Goal: Information Seeking & Learning: Compare options

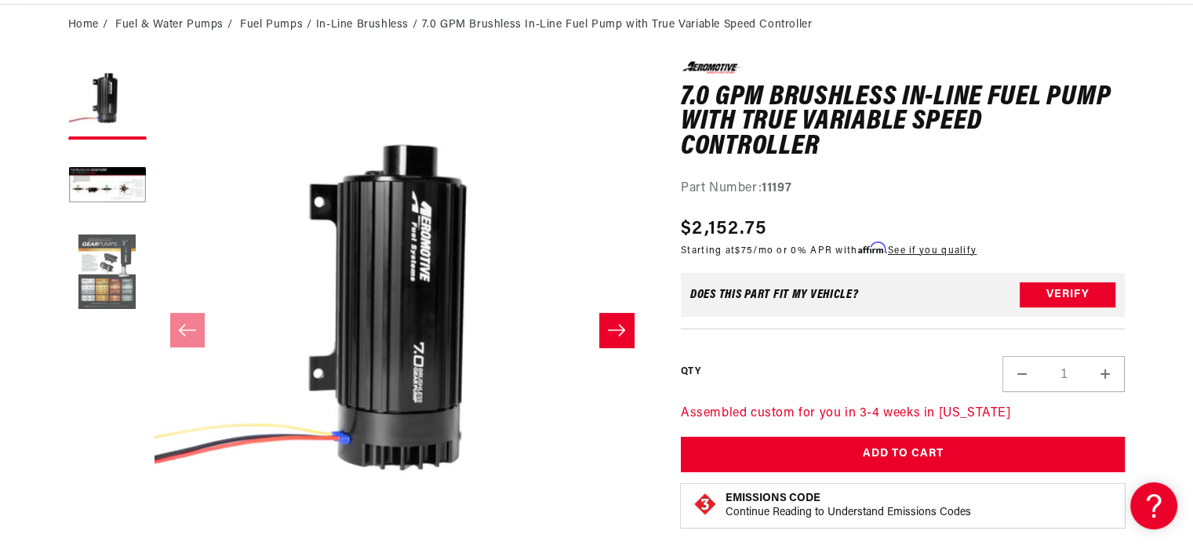
click at [108, 256] on button "Load image 3 in gallery view" at bounding box center [107, 273] width 78 height 78
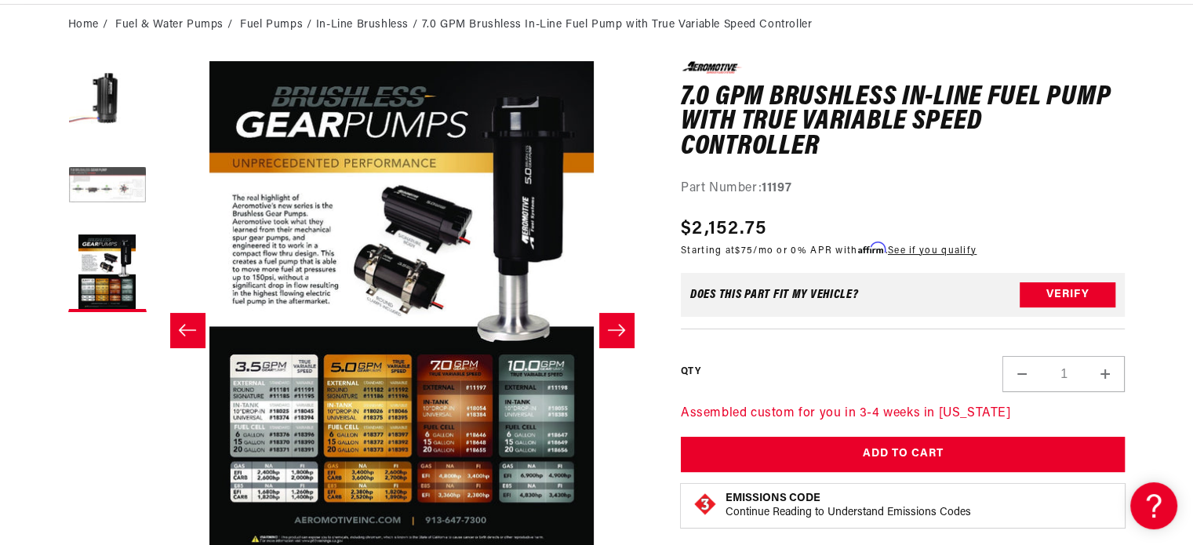
click at [99, 183] on button "Load image 2 in gallery view" at bounding box center [107, 186] width 78 height 78
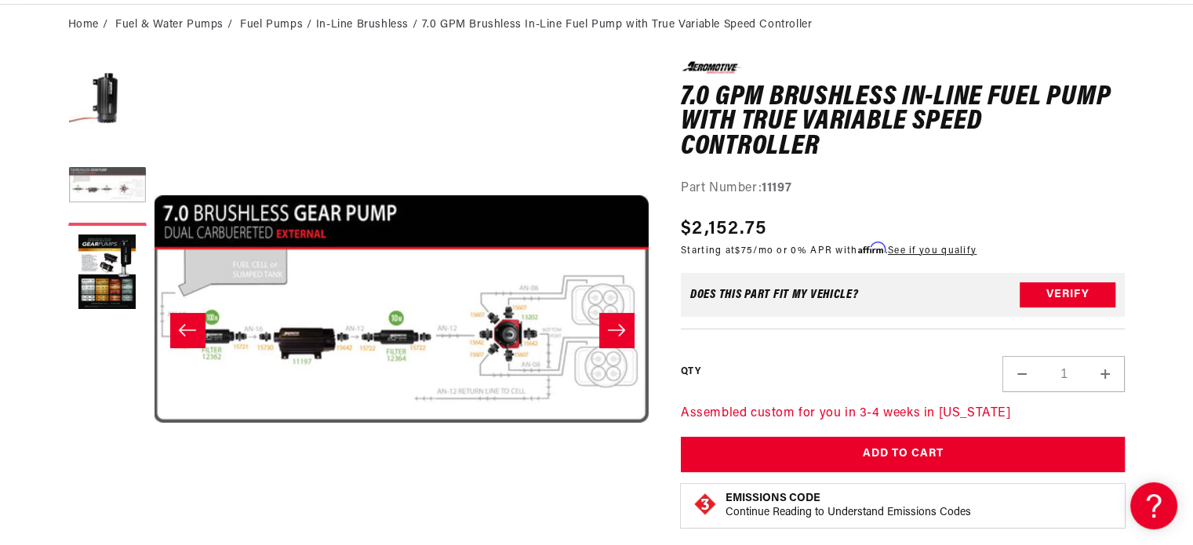
scroll to position [0, 495]
click at [616, 329] on icon "Slide right" at bounding box center [616, 330] width 17 height 12
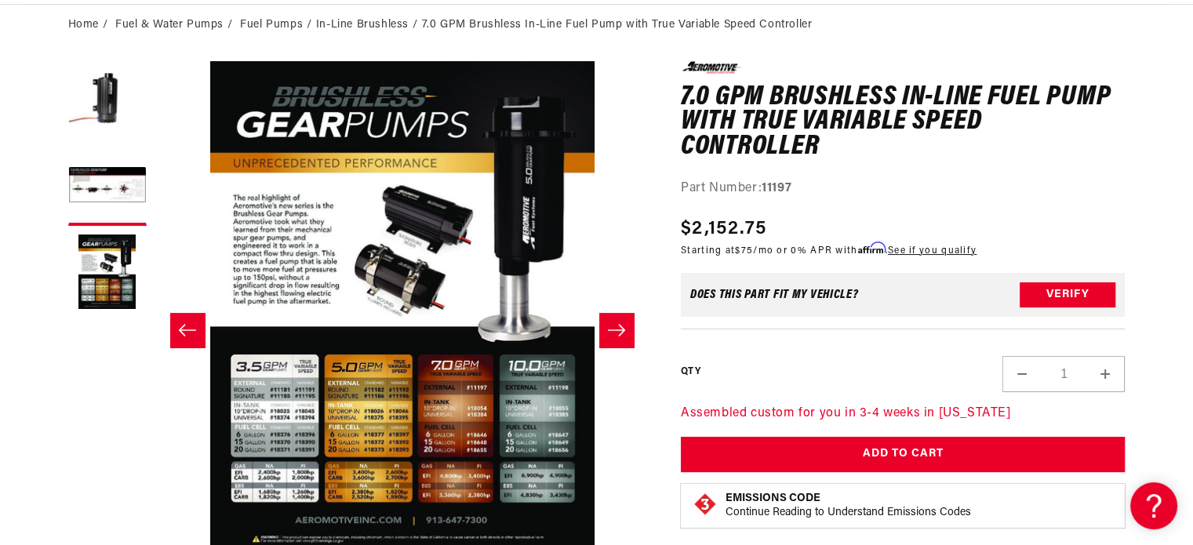
scroll to position [0, 990]
click at [616, 329] on icon "Slide right" at bounding box center [616, 330] width 17 height 12
click at [183, 321] on button "Slide left" at bounding box center [187, 330] width 35 height 35
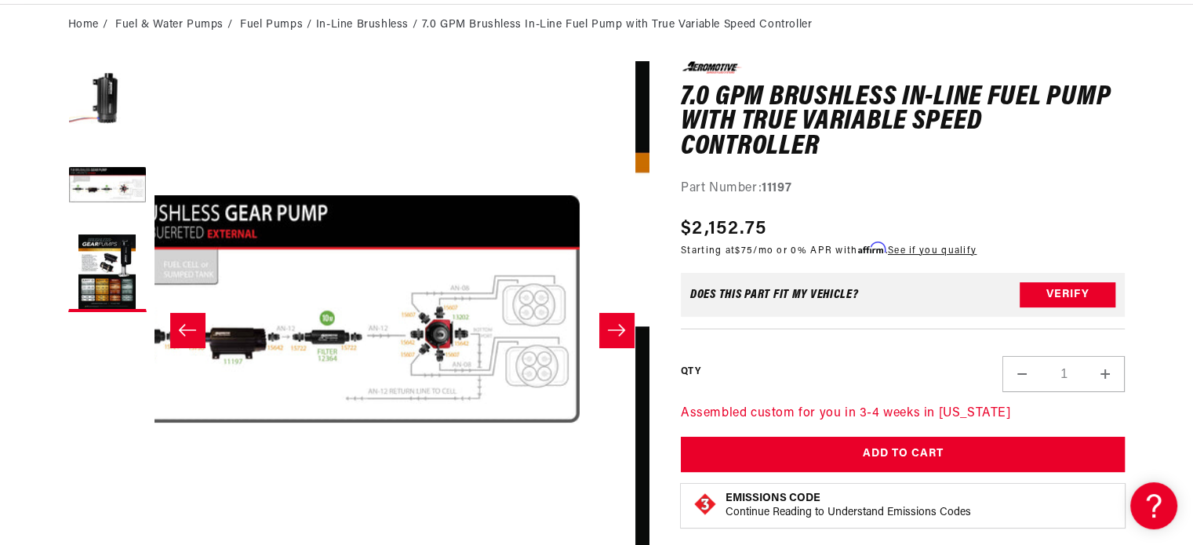
scroll to position [0, 495]
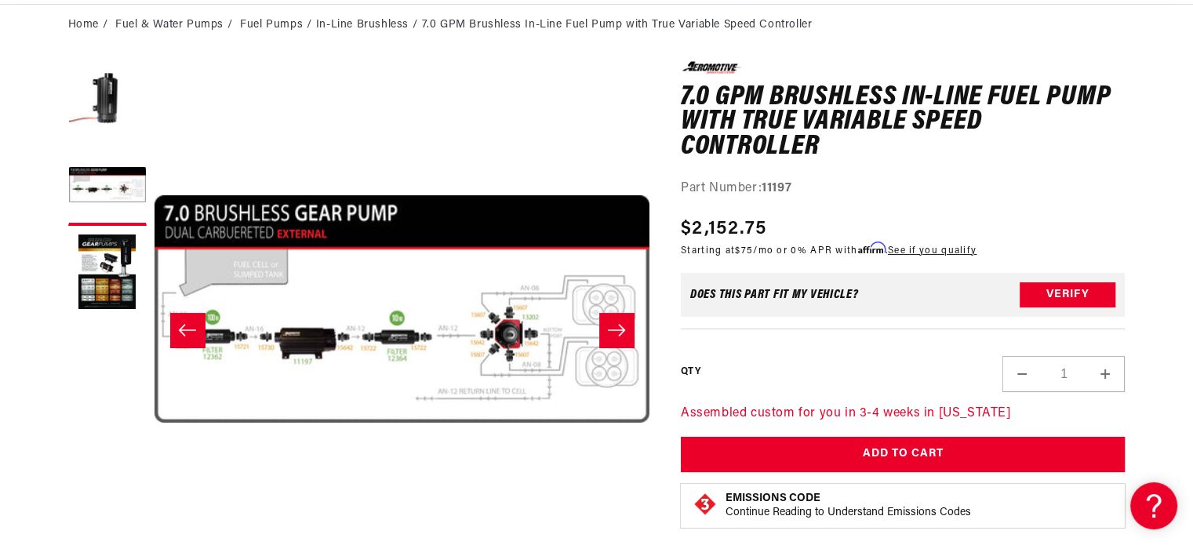
click at [602, 325] on button "Slide right" at bounding box center [616, 330] width 35 height 35
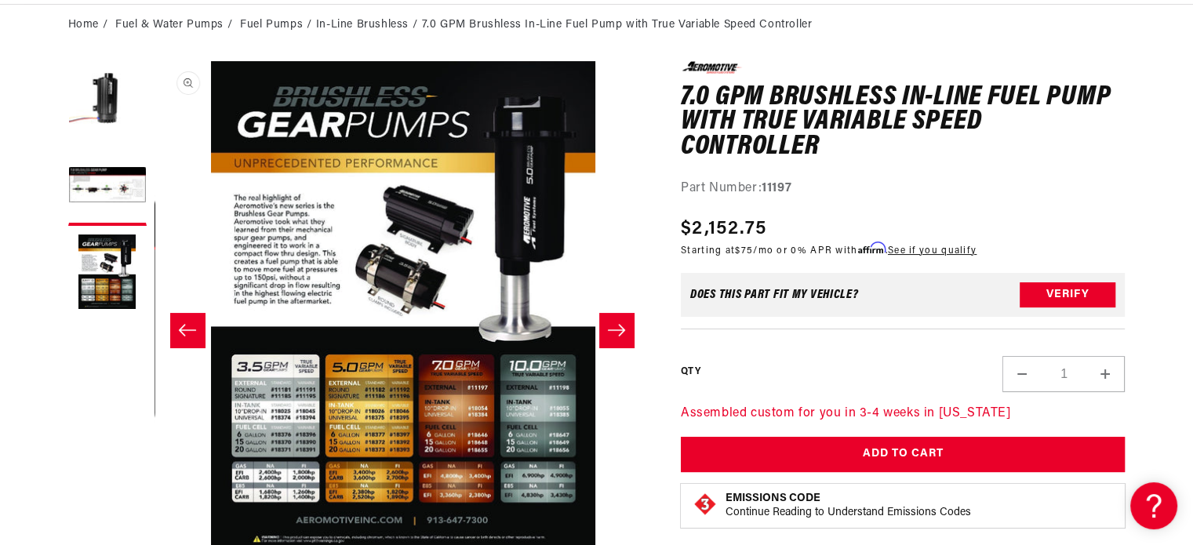
scroll to position [0, 990]
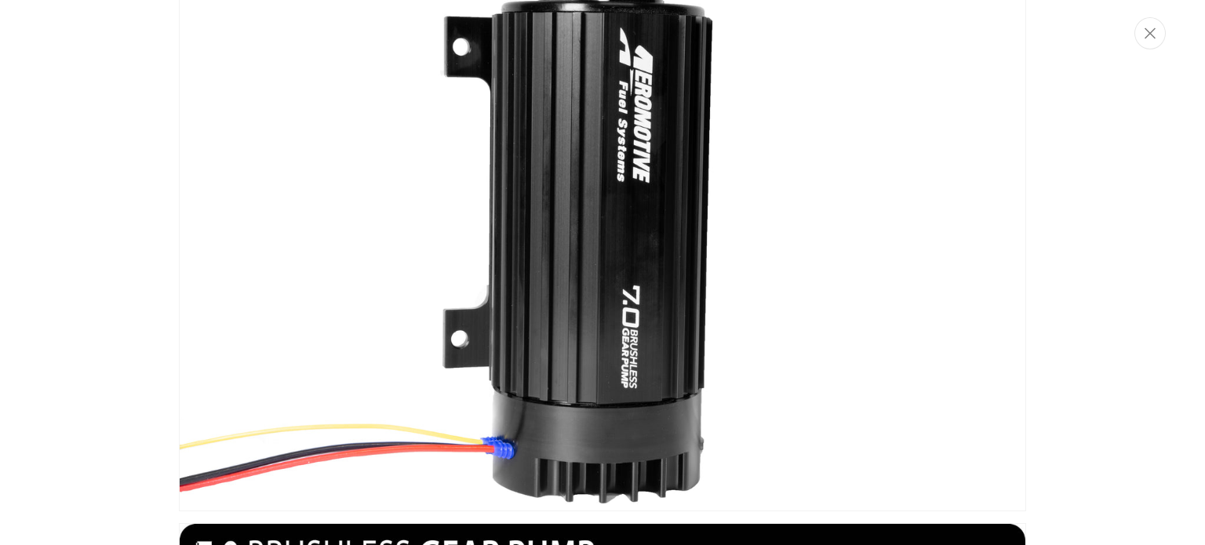
scroll to position [0, 0]
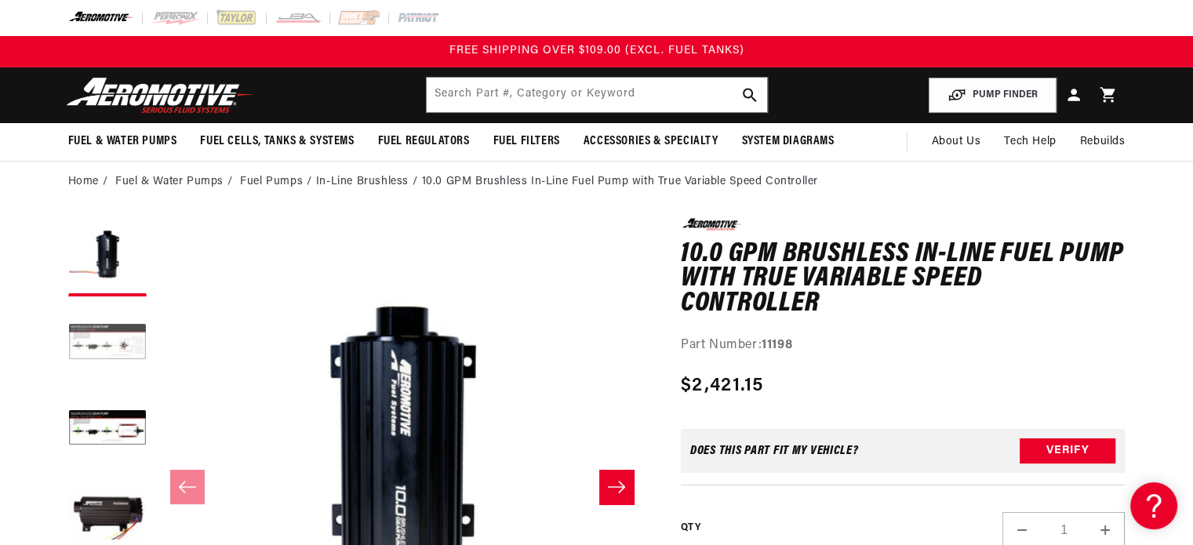
click at [111, 346] on button "Load image 2 in gallery view" at bounding box center [107, 343] width 78 height 78
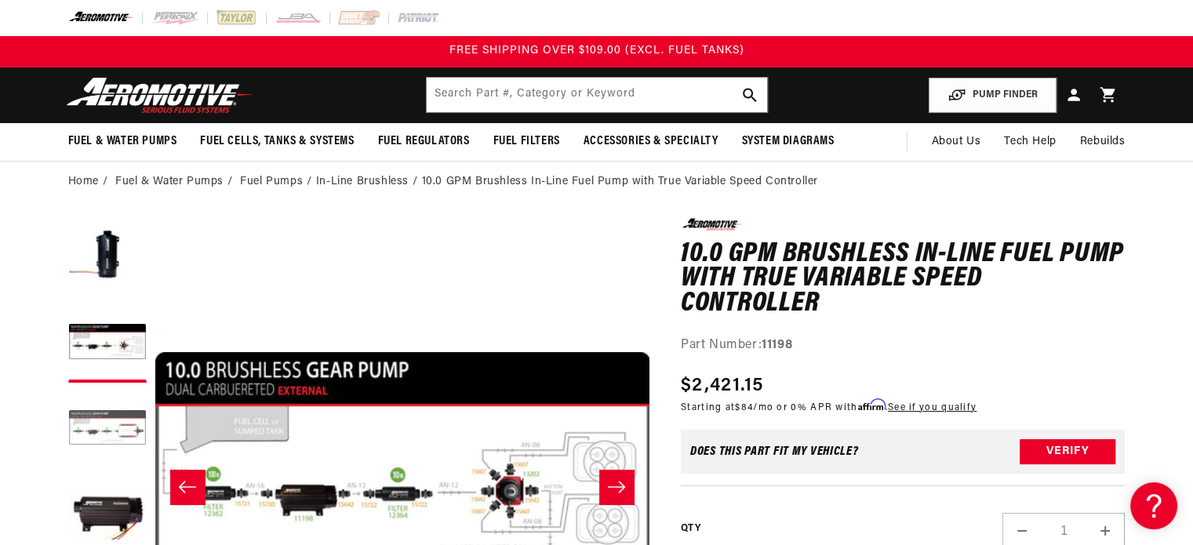
scroll to position [0, 495]
click at [113, 427] on button "Load image 3 in gallery view" at bounding box center [107, 430] width 78 height 78
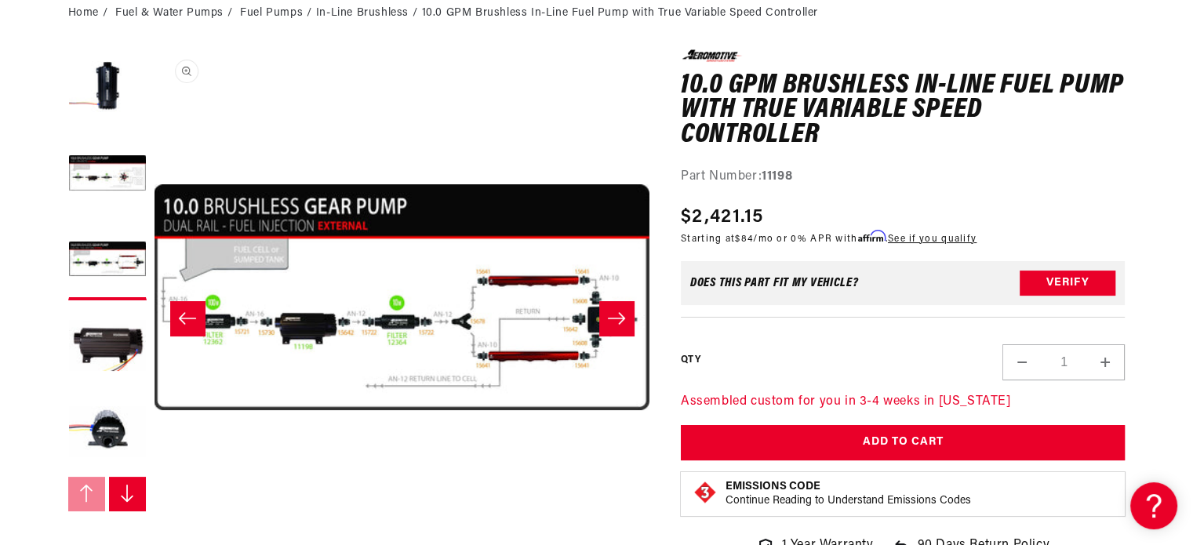
scroll to position [314, 0]
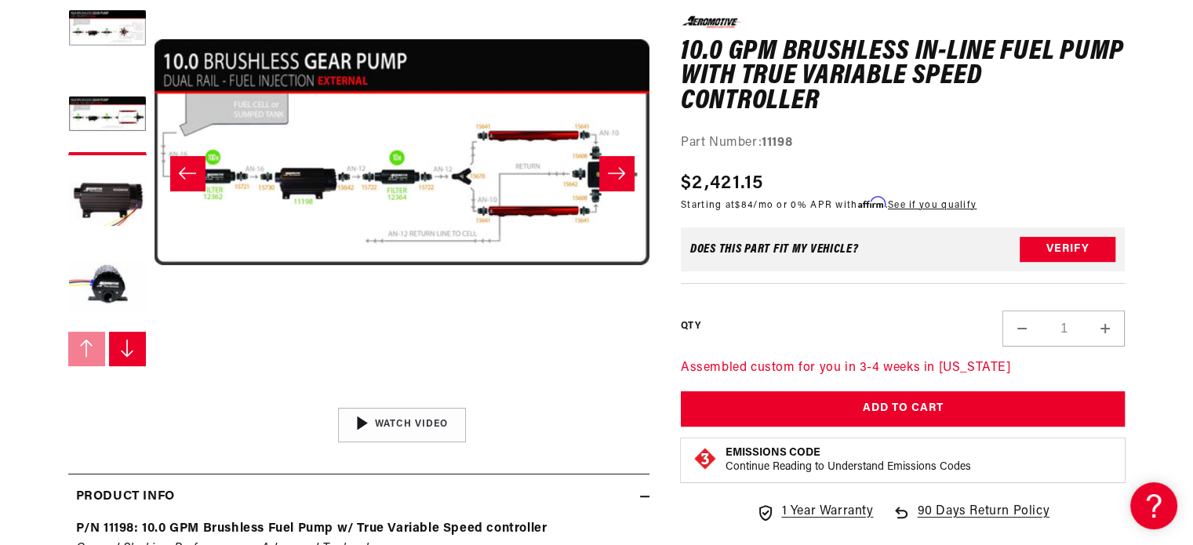
click at [154, 400] on button "Open media 3 in modal" at bounding box center [154, 400] width 0 height 0
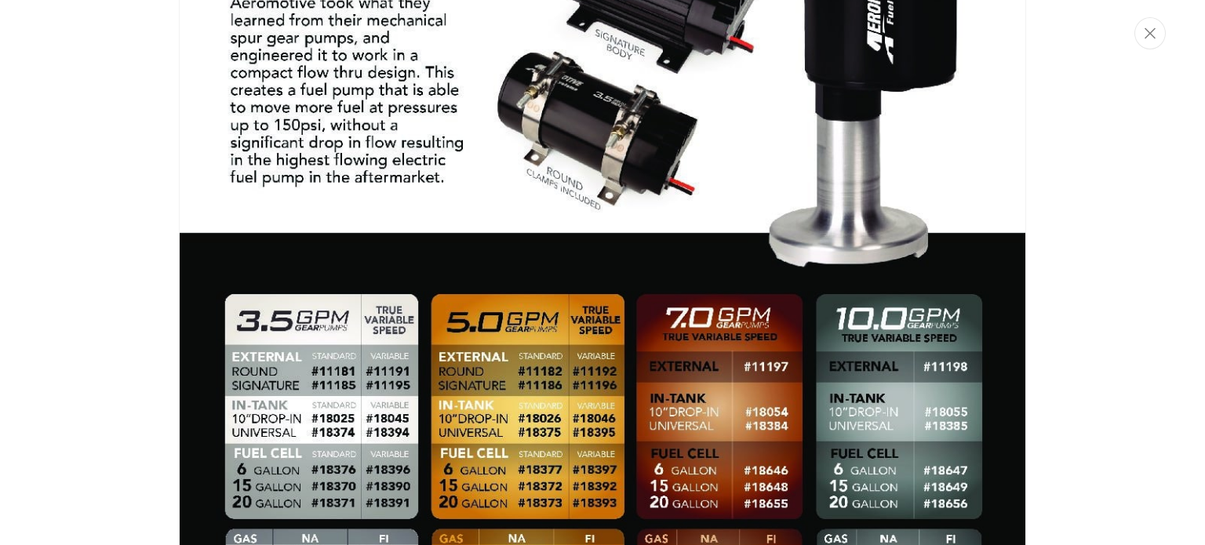
scroll to position [4257, 0]
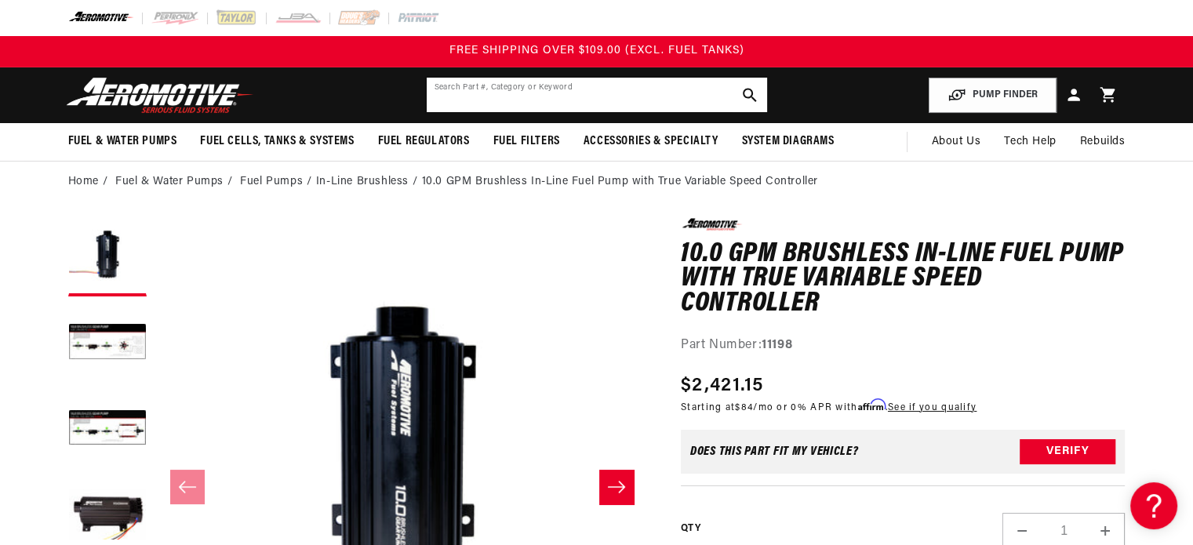
click at [607, 93] on input "text" at bounding box center [597, 95] width 340 height 35
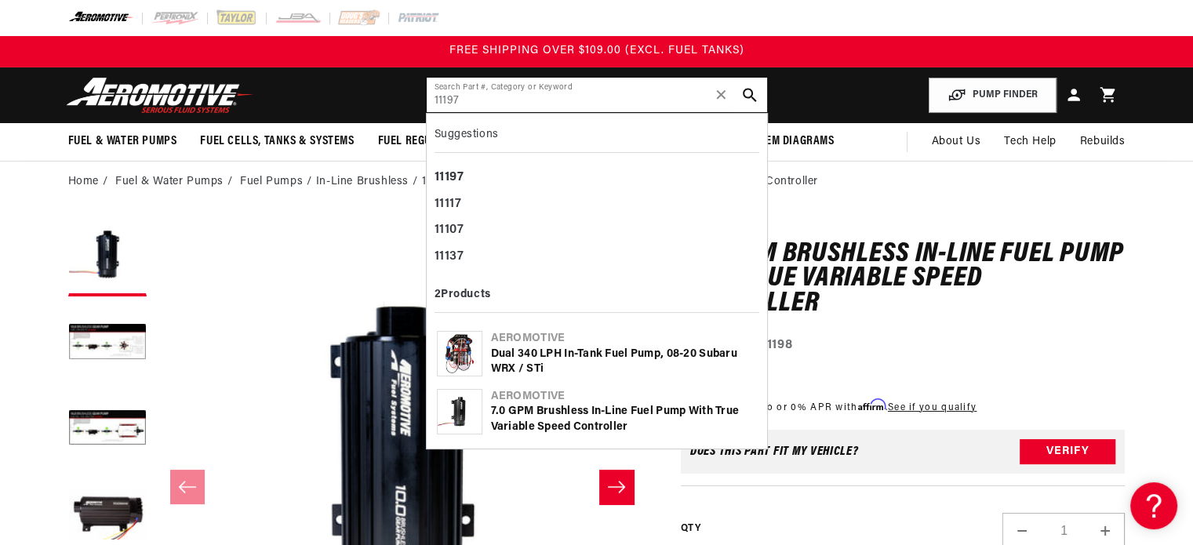
type input "11197"
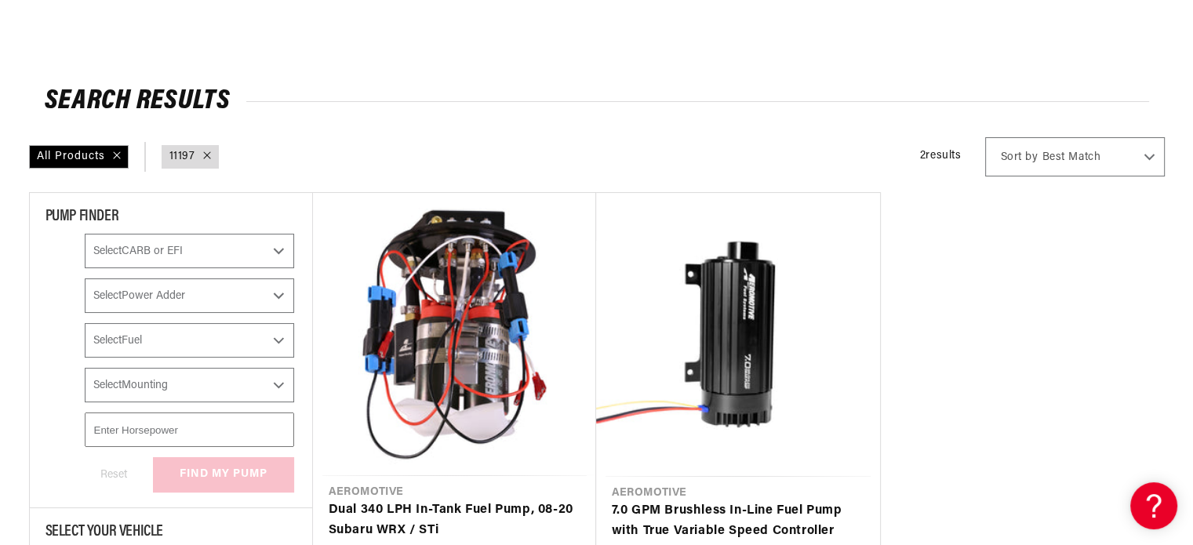
scroll to position [392, 0]
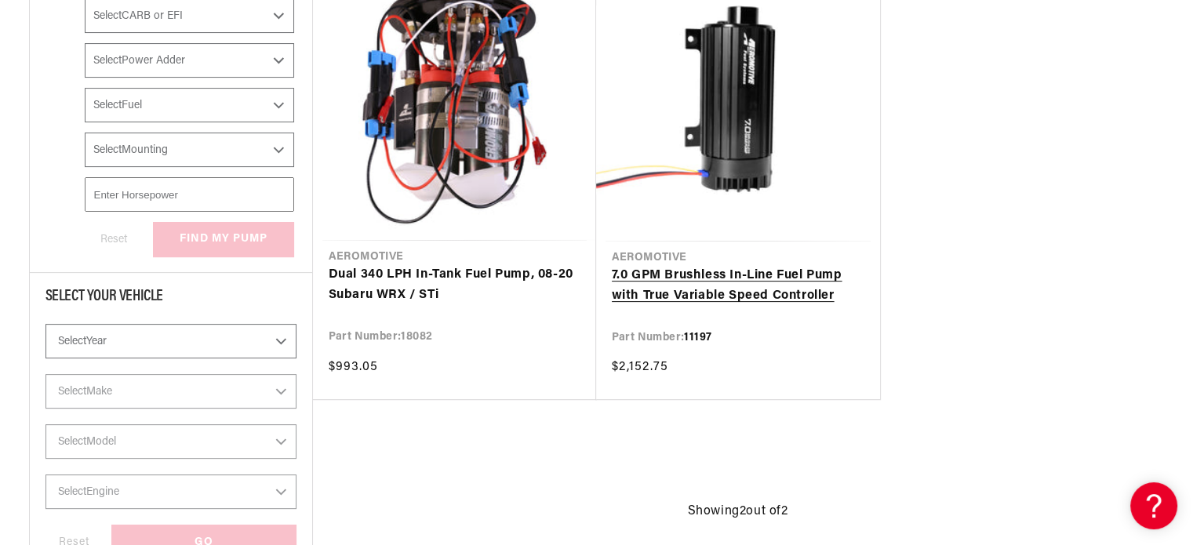
click at [745, 276] on link "7.0 GPM Brushless In-Line Fuel Pump with True Variable Speed Controller" at bounding box center [738, 286] width 253 height 40
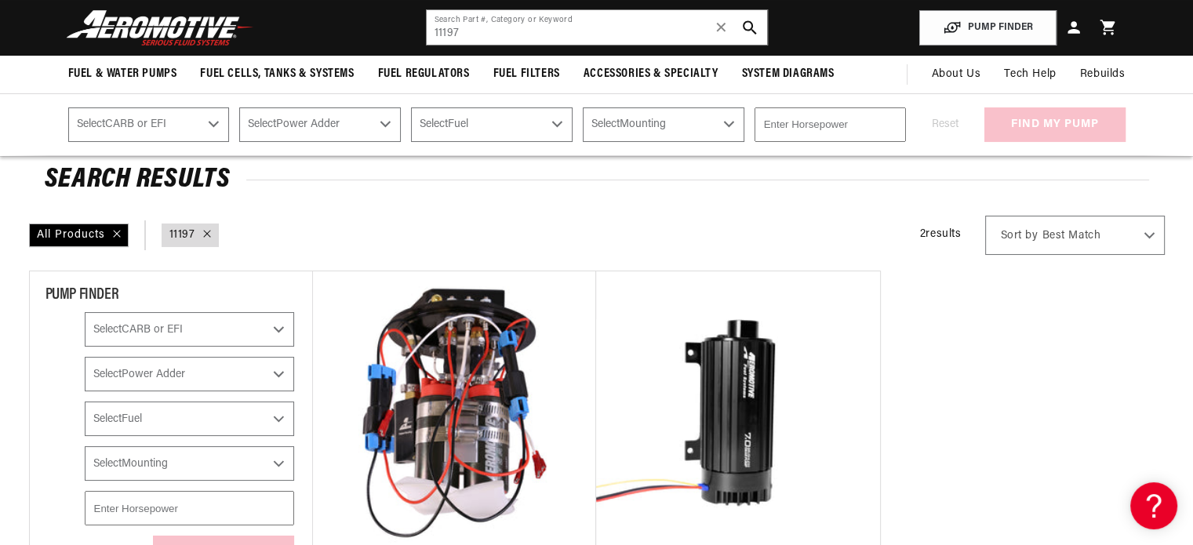
scroll to position [0, 0]
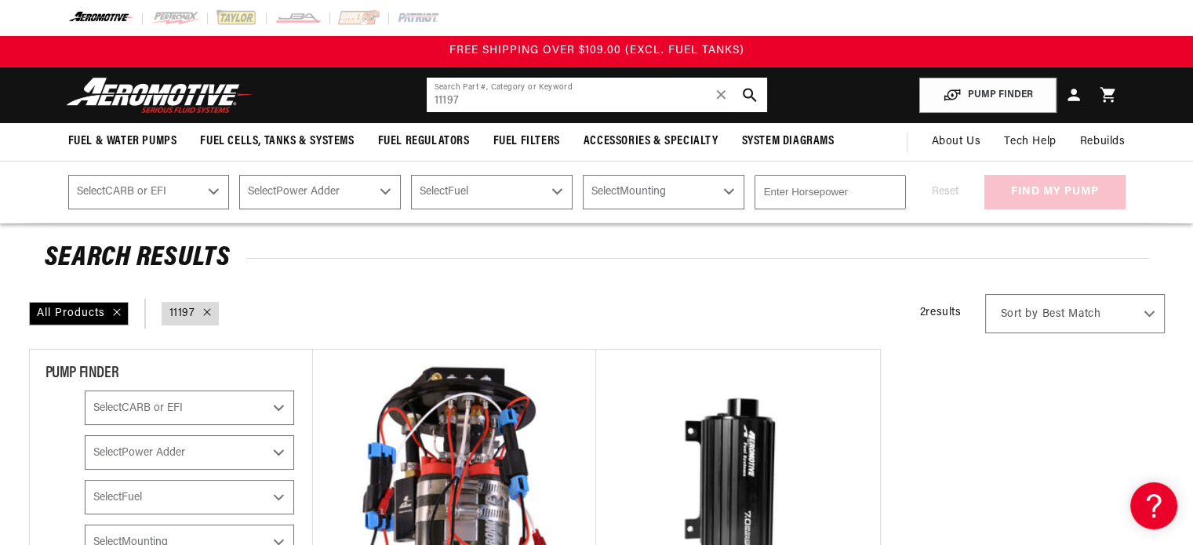
click at [464, 100] on input "11197" at bounding box center [597, 95] width 340 height 35
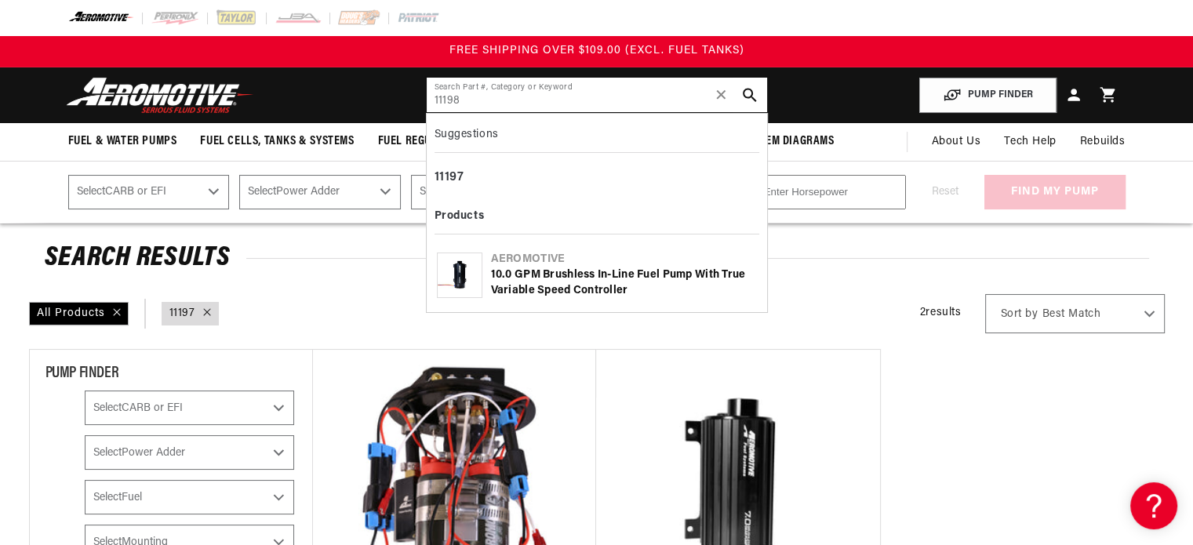
type input "11198"
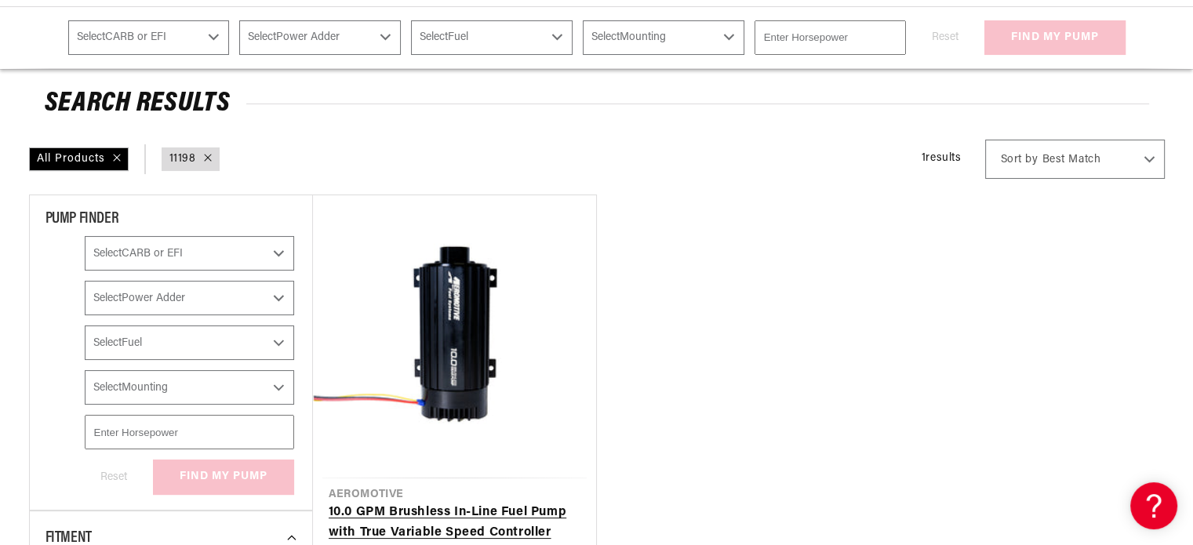
scroll to position [314, 0]
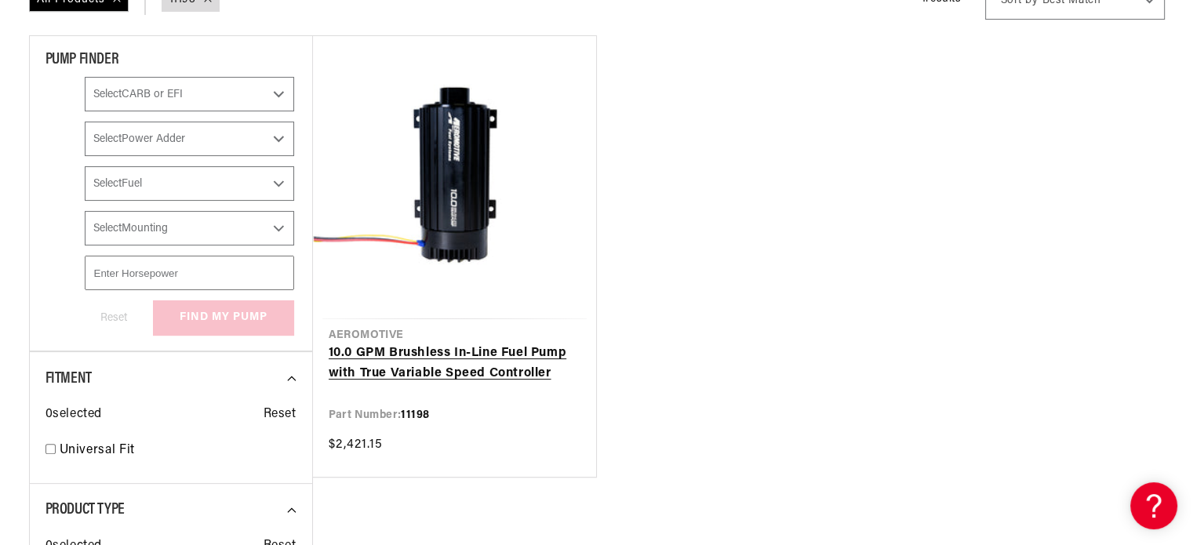
click at [469, 365] on link "10.0 GPM Brushless In-Line Fuel Pump with True Variable Speed Controller" at bounding box center [455, 363] width 252 height 40
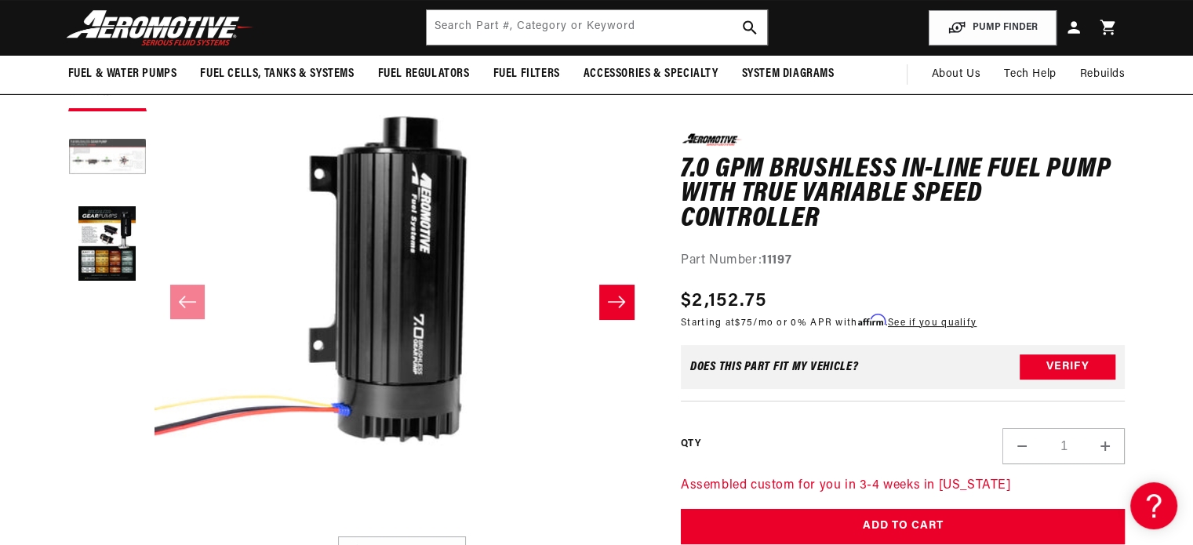
scroll to position [157, 0]
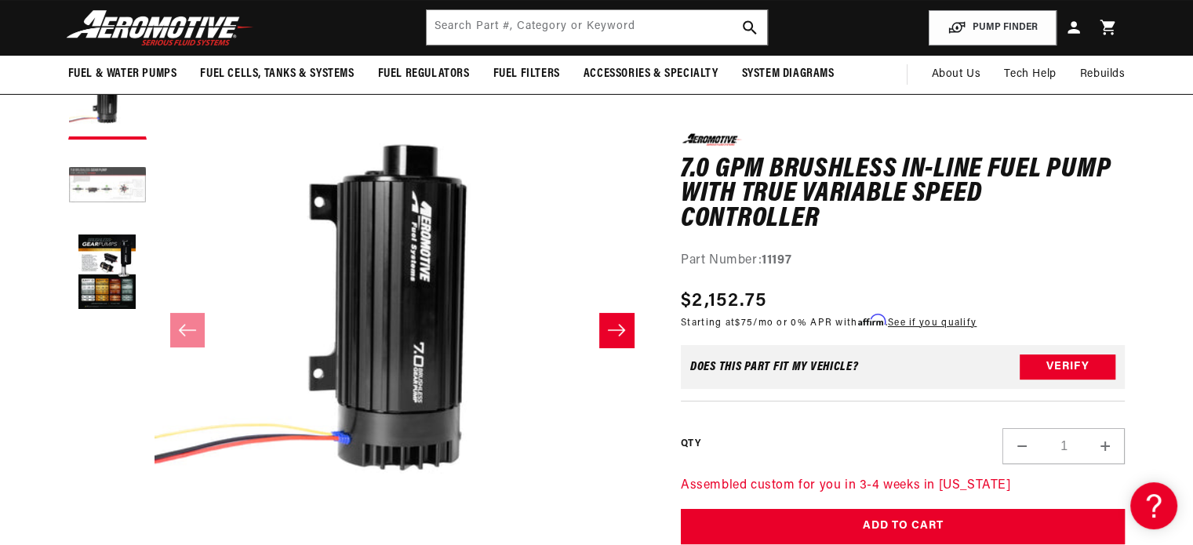
click at [100, 195] on button "Load image 2 in gallery view" at bounding box center [107, 186] width 78 height 78
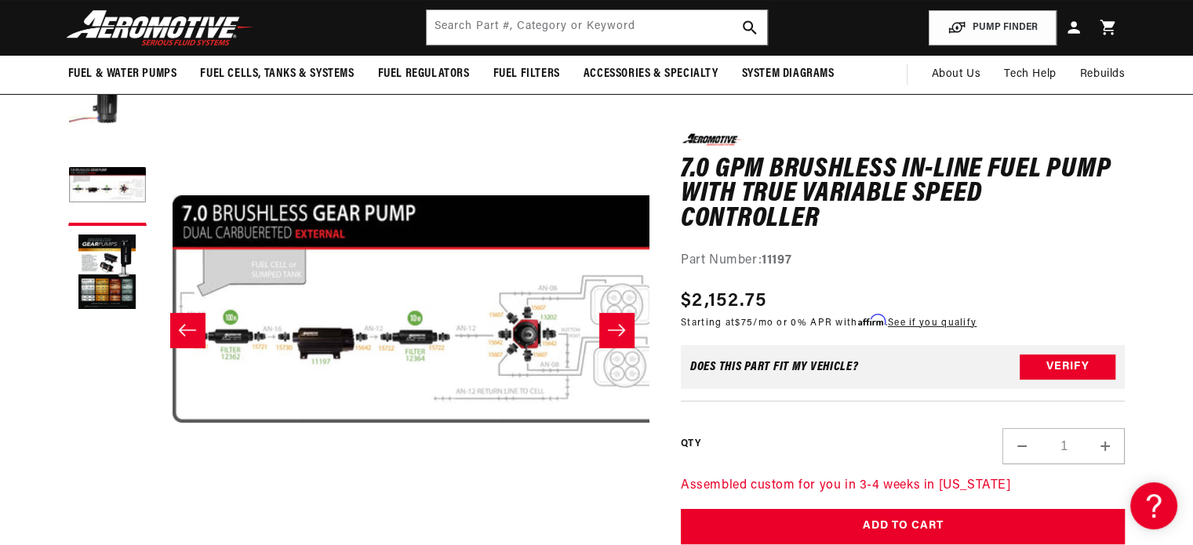
scroll to position [0, 495]
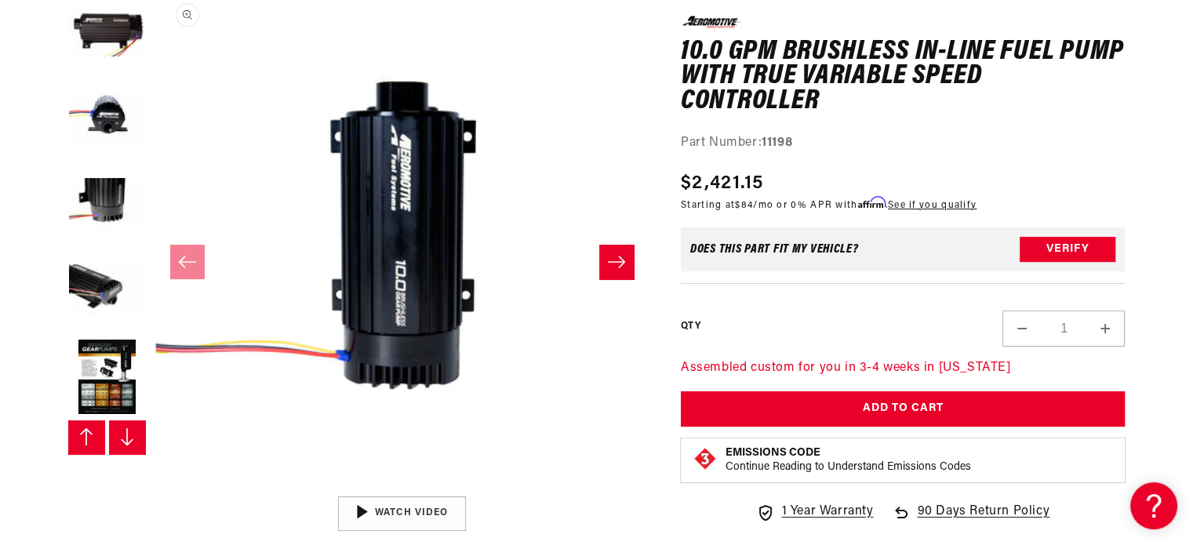
scroll to position [235, 0]
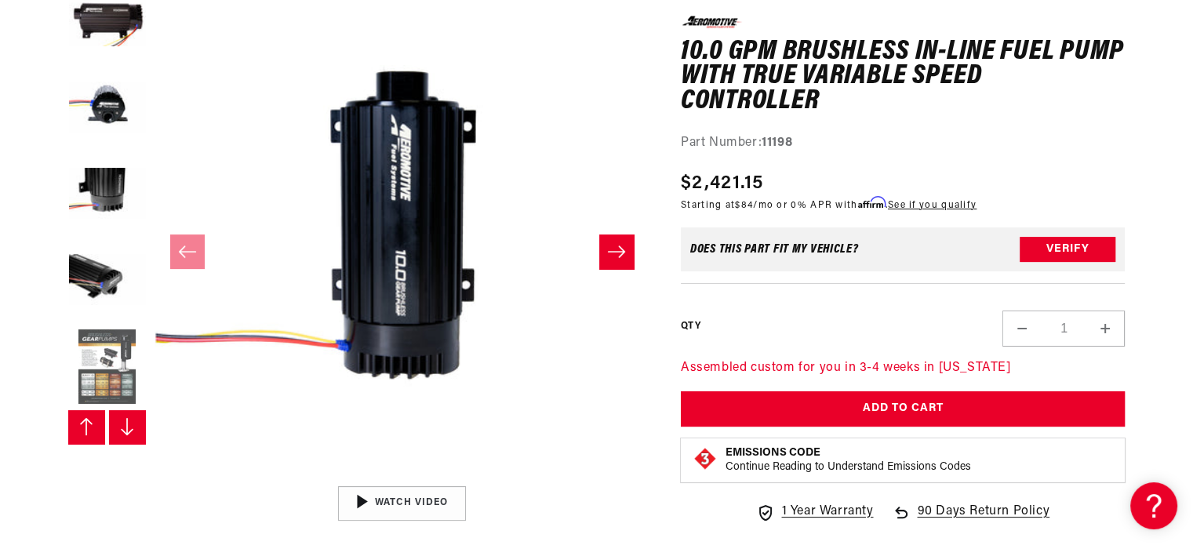
click at [117, 360] on button "Load image 8 in gallery view" at bounding box center [107, 368] width 78 height 78
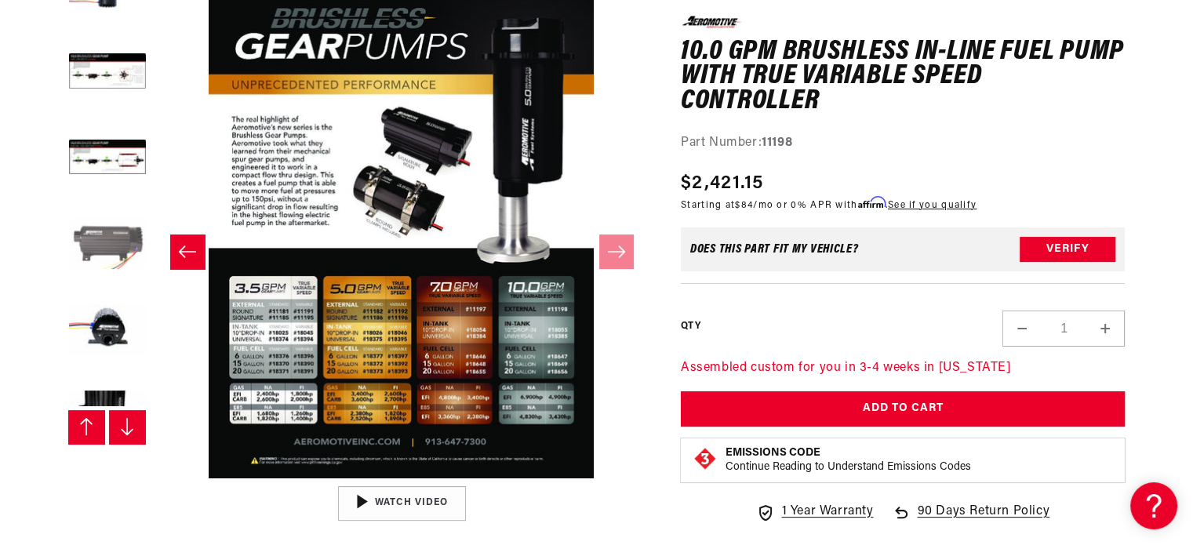
scroll to position [0, 0]
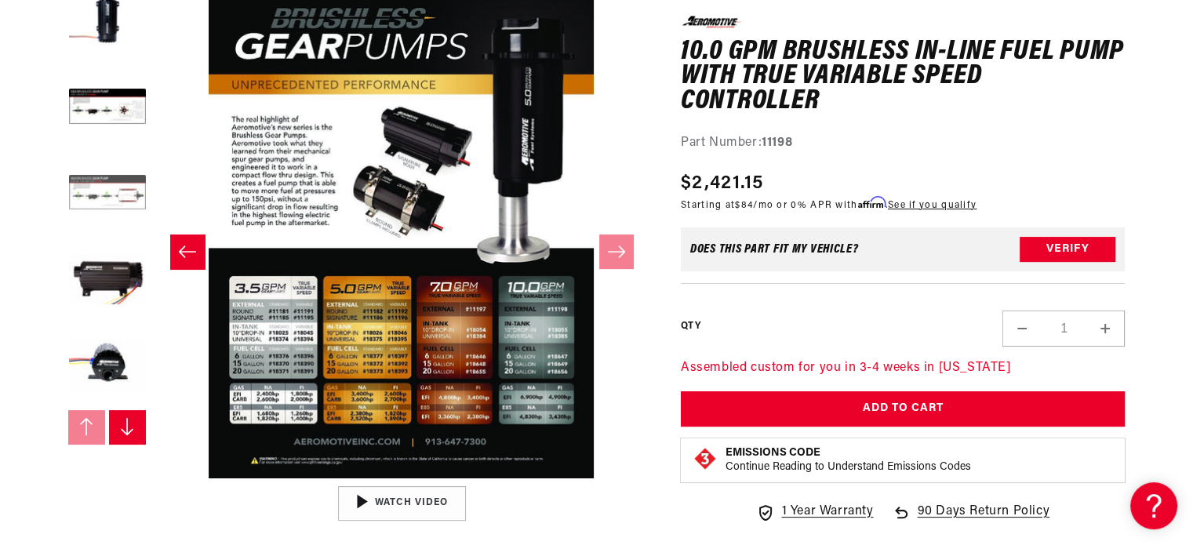
click at [108, 213] on button "Load image 3 in gallery view" at bounding box center [107, 194] width 78 height 78
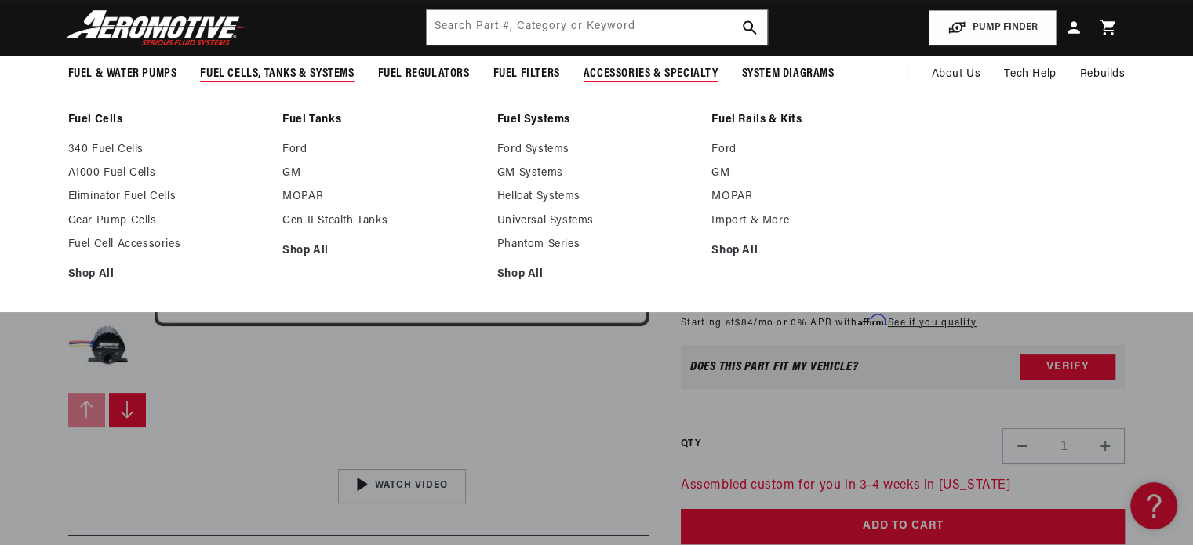
scroll to position [235, 0]
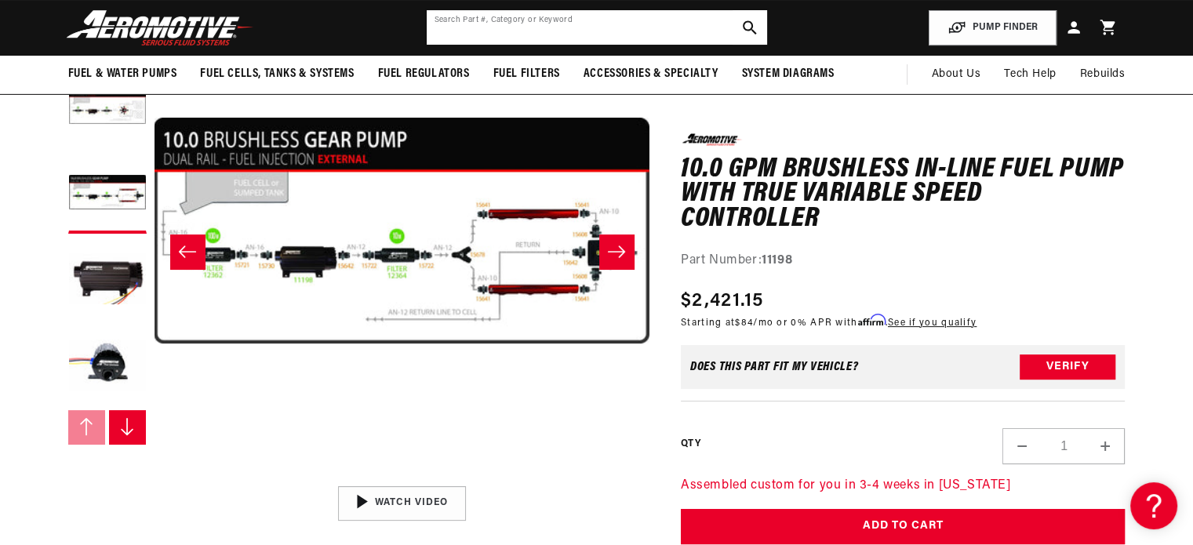
click at [624, 29] on input "text" at bounding box center [597, 27] width 340 height 35
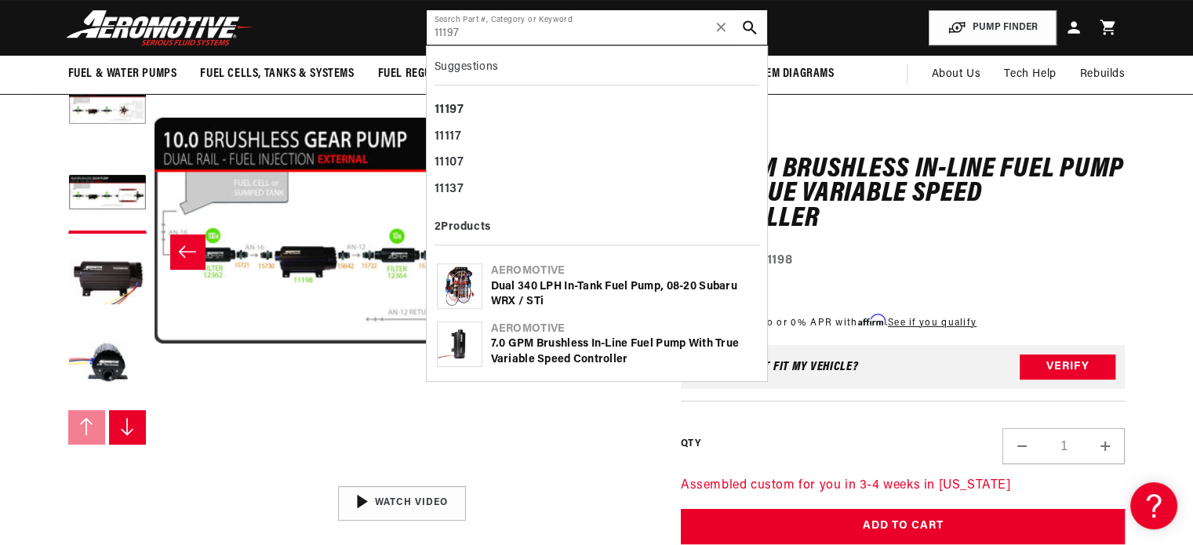
type input "11197"
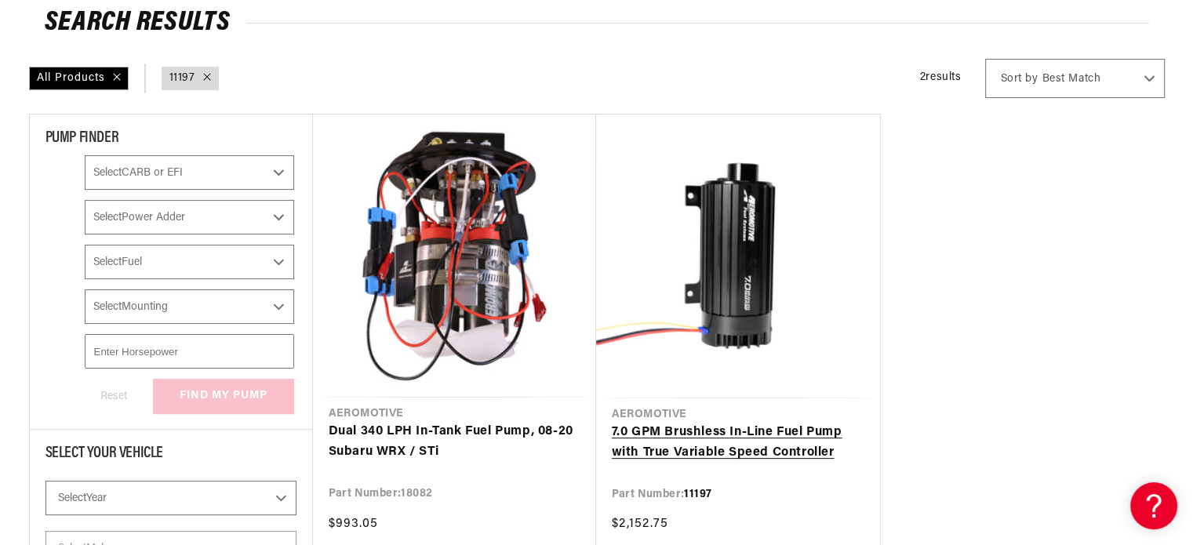
click at [733, 436] on link "7.0 GPM Brushless In-Line Fuel Pump with True Variable Speed Controller" at bounding box center [738, 443] width 253 height 40
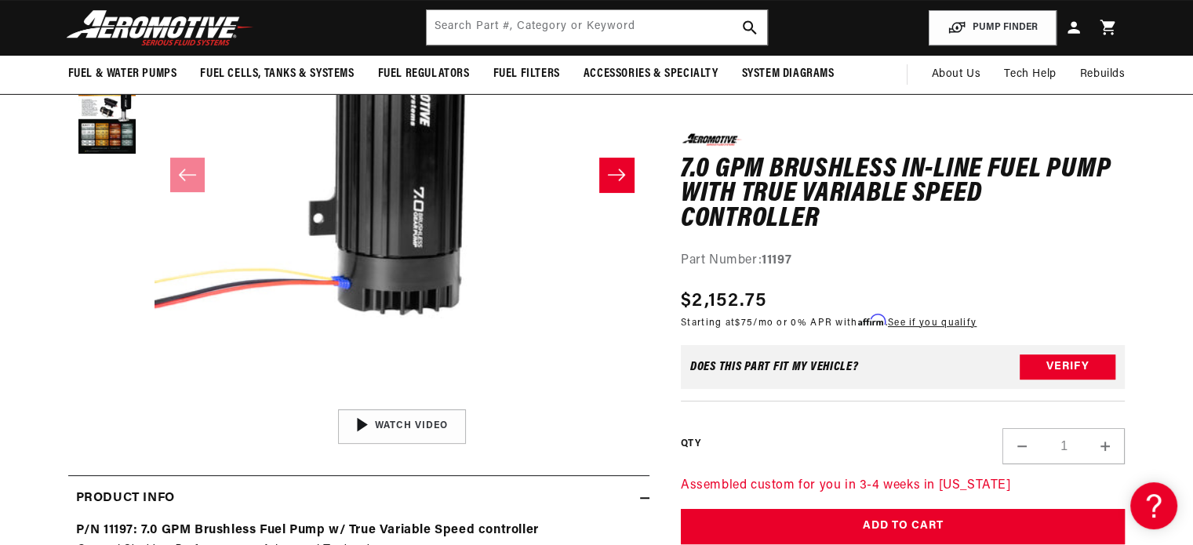
scroll to position [78, 0]
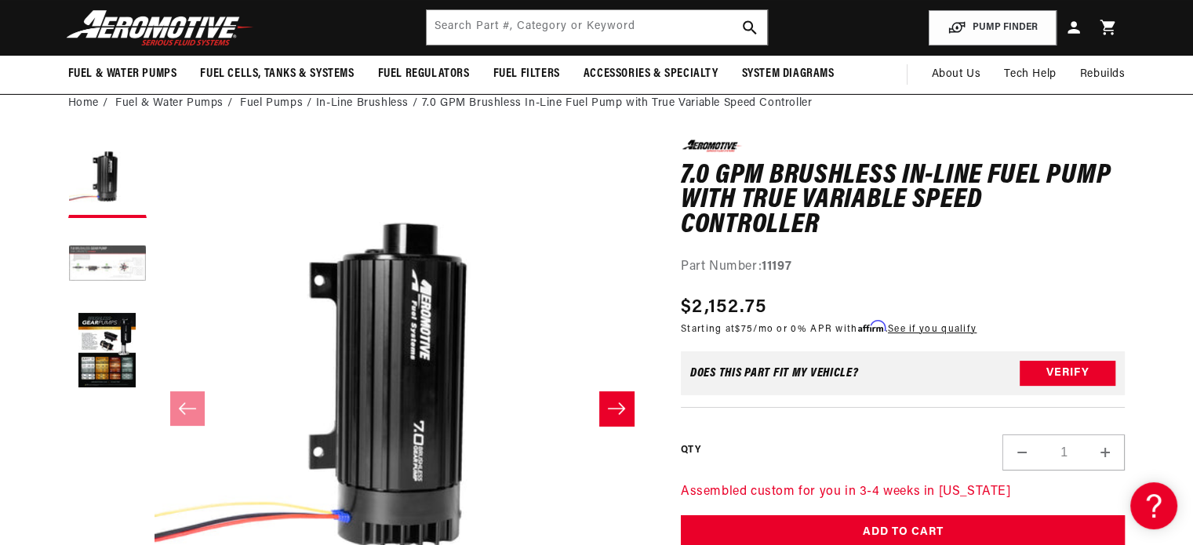
click at [114, 277] on button "Load image 2 in gallery view" at bounding box center [107, 265] width 78 height 78
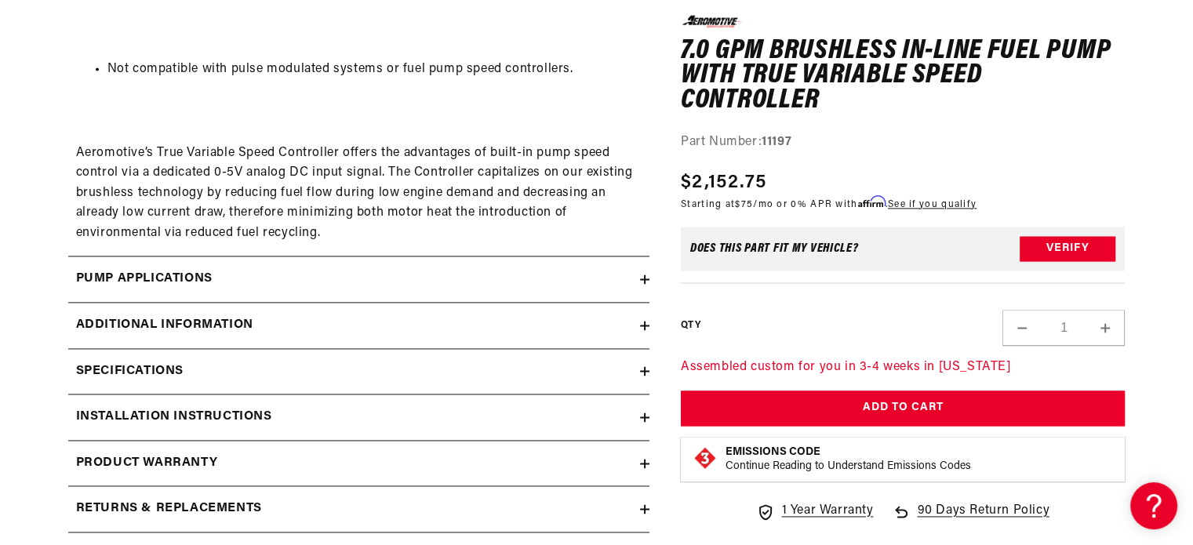
scroll to position [2353, 0]
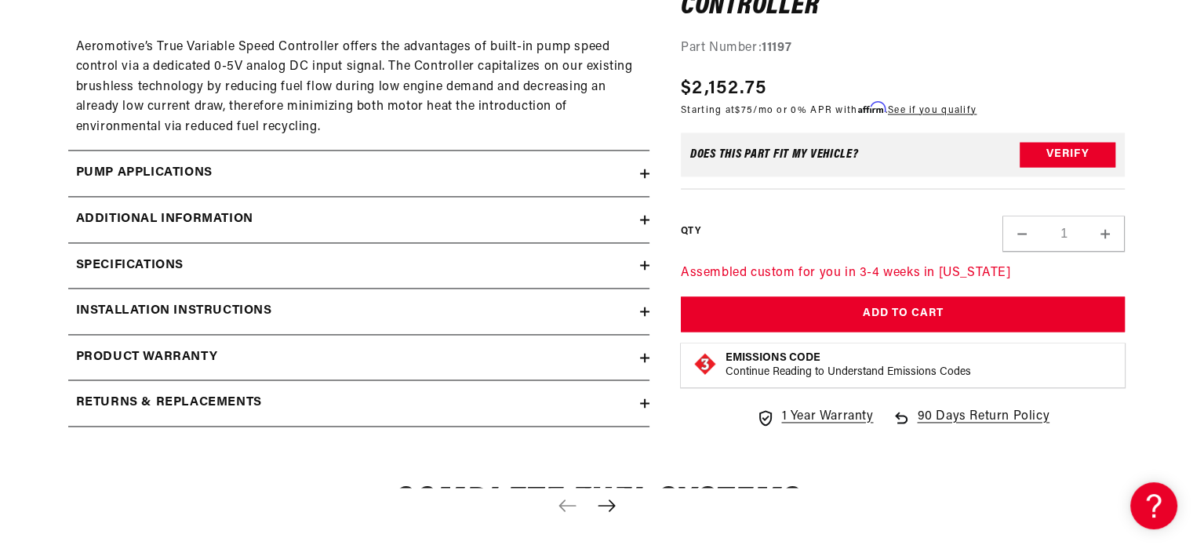
click at [641, 263] on icon at bounding box center [644, 264] width 9 height 9
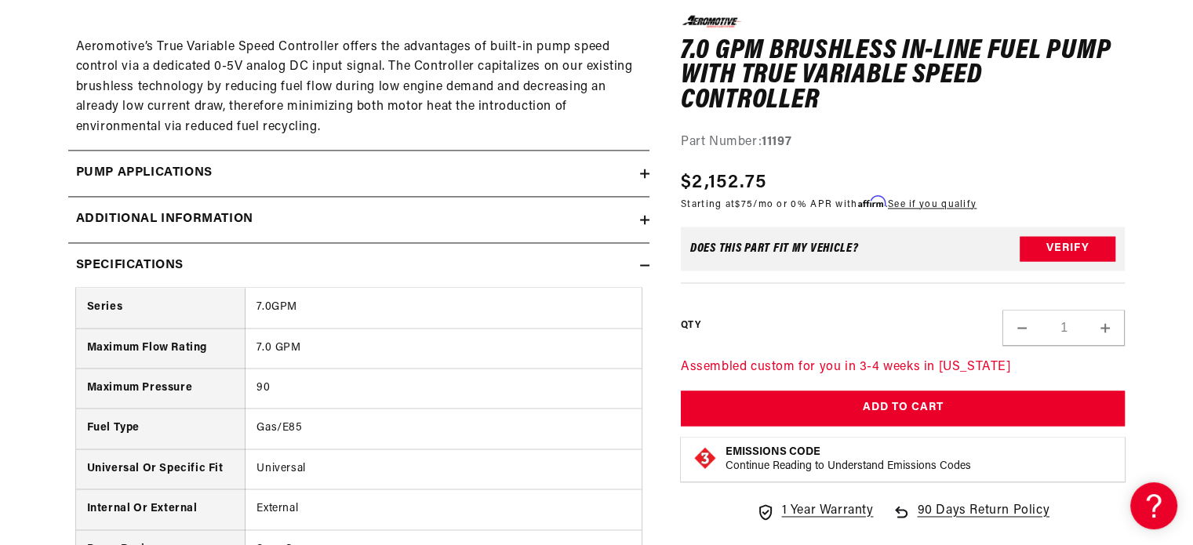
click at [645, 230] on summary "Additional information" at bounding box center [358, 219] width 581 height 45
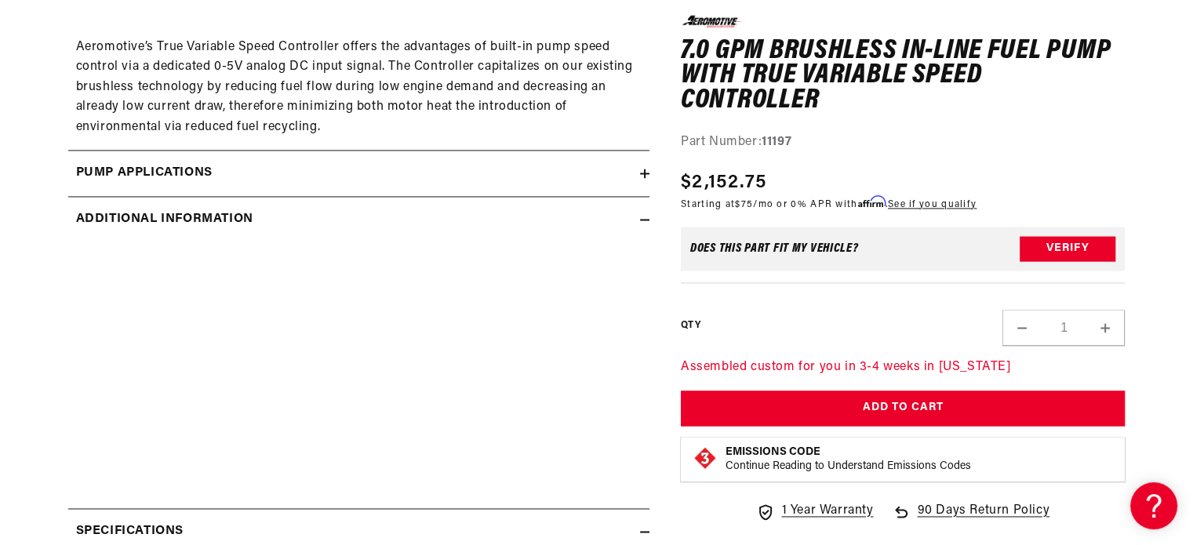
click at [644, 173] on icon at bounding box center [644, 173] width 9 height 0
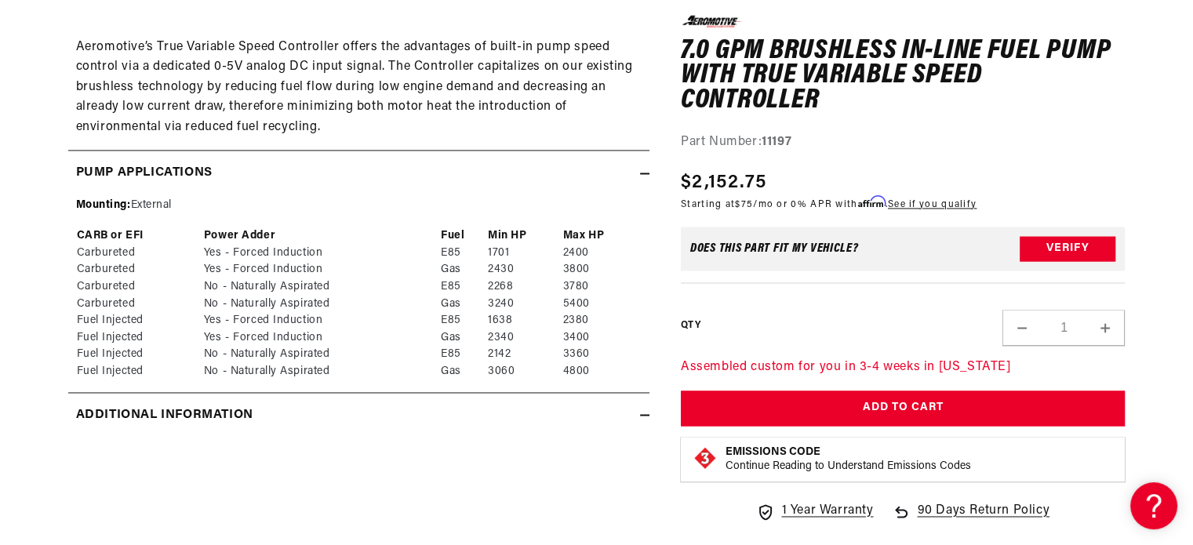
click at [638, 172] on div "Pump Applications" at bounding box center [354, 173] width 572 height 20
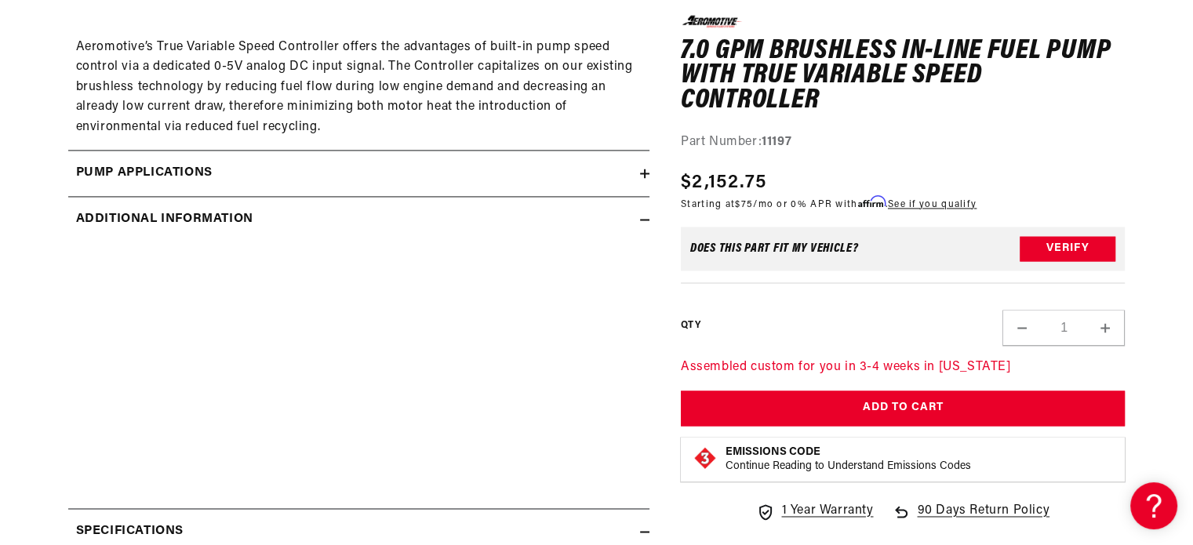
click at [647, 220] on icon at bounding box center [644, 219] width 9 height 9
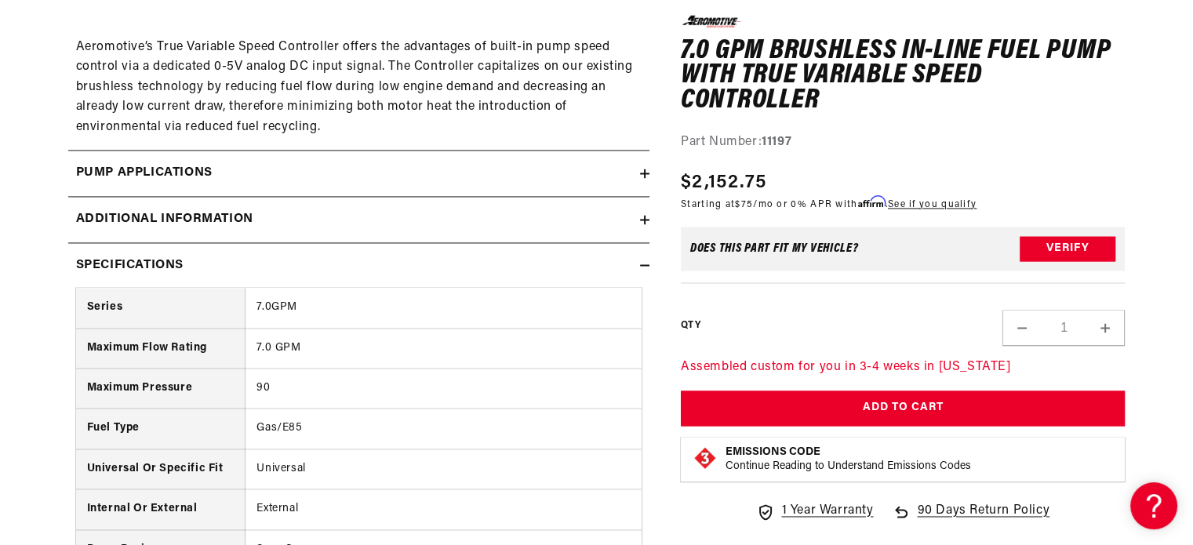
click at [640, 262] on icon at bounding box center [644, 264] width 9 height 9
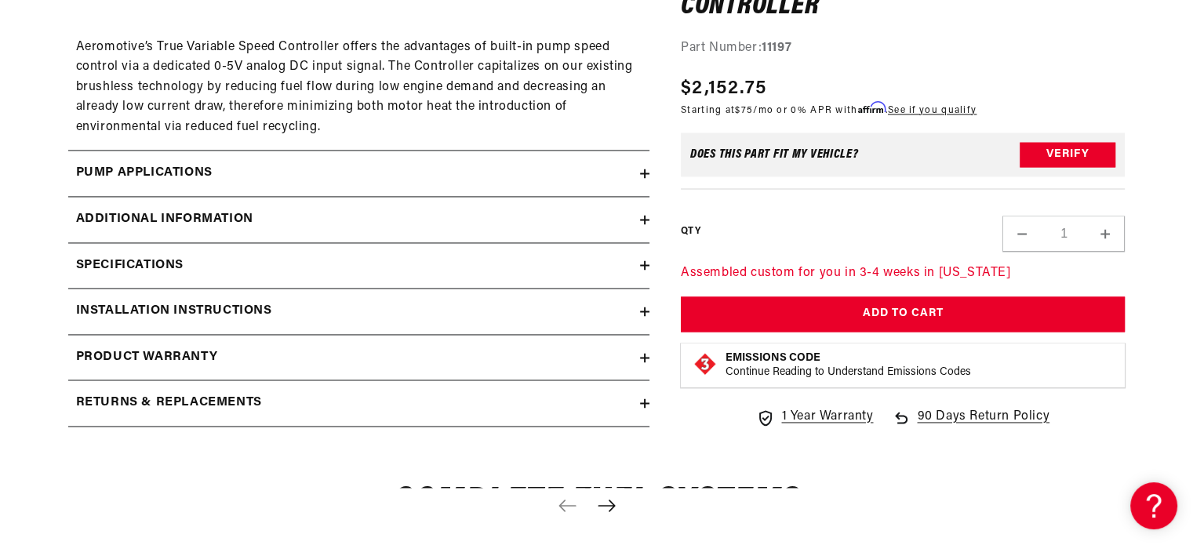
click at [646, 310] on icon at bounding box center [644, 311] width 9 height 9
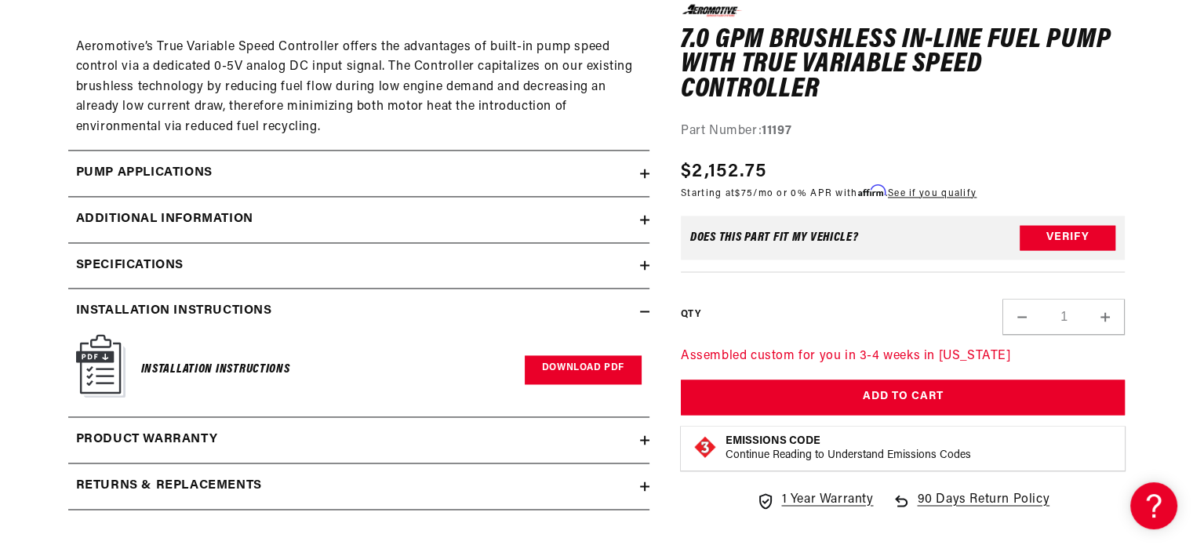
click at [597, 365] on link "Download PDF" at bounding box center [583, 369] width 117 height 29
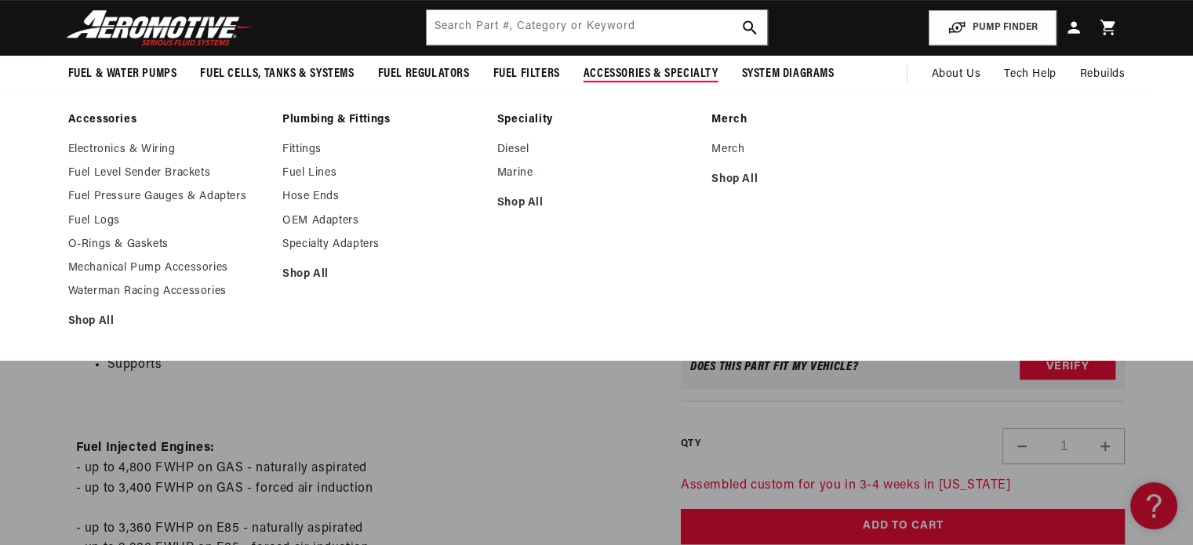
scroll to position [549, 0]
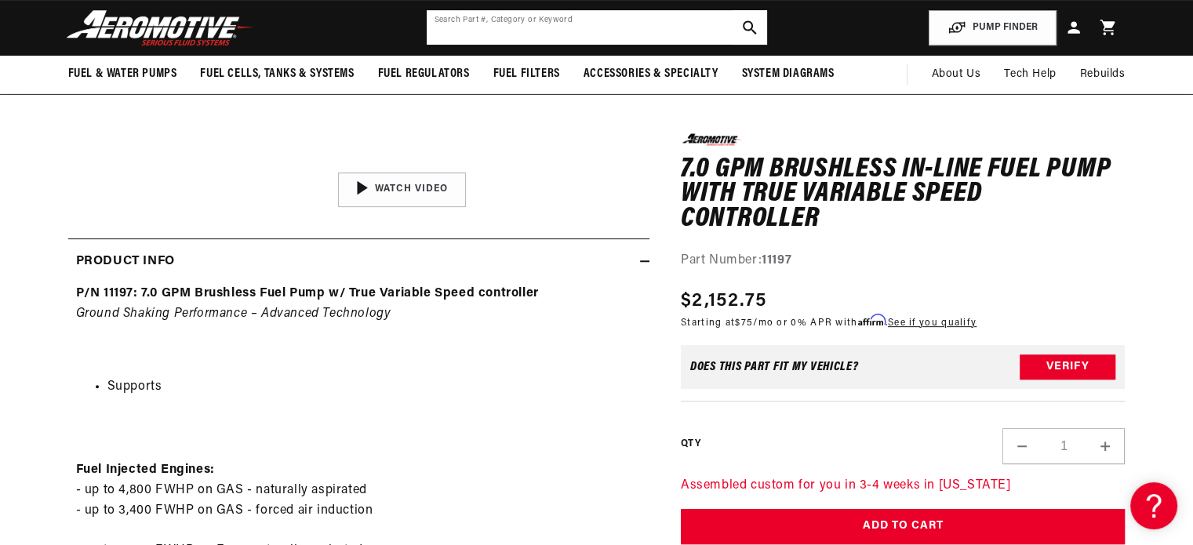
click at [565, 26] on input "text" at bounding box center [597, 27] width 340 height 35
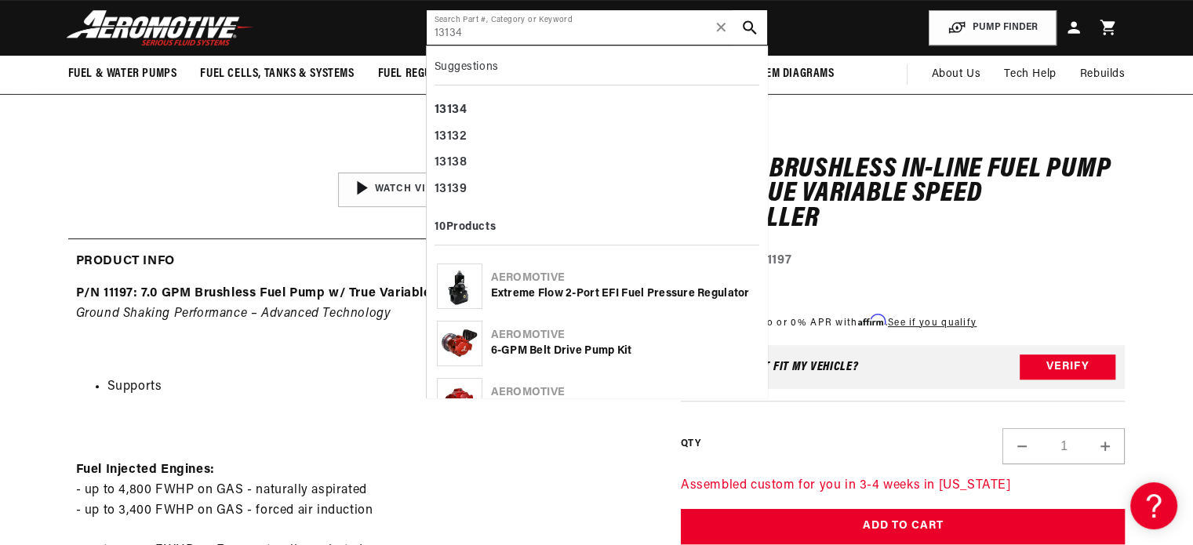
type input "13134"
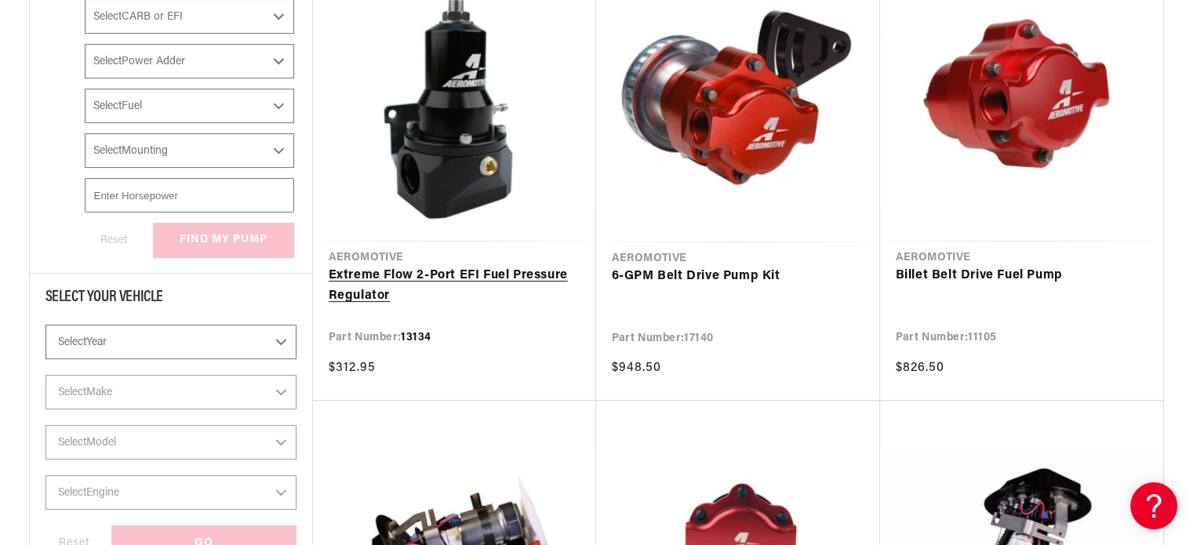
scroll to position [392, 0]
click at [486, 272] on link "Extreme Flow 2-Port EFI Fuel Pressure Regulator" at bounding box center [455, 285] width 252 height 40
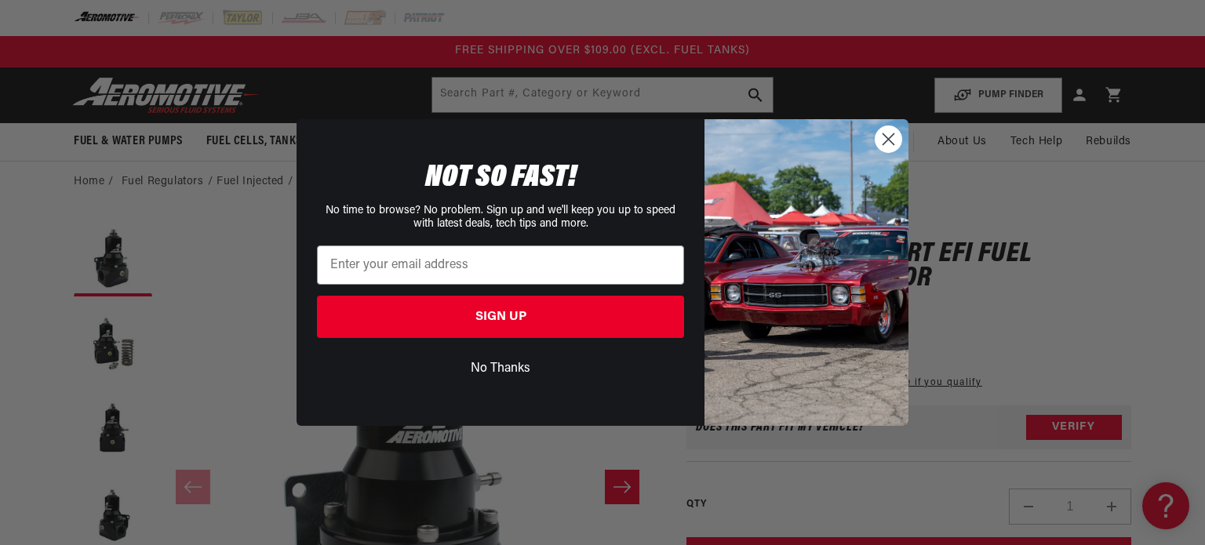
click at [894, 144] on circle "Close dialog" at bounding box center [888, 139] width 26 height 26
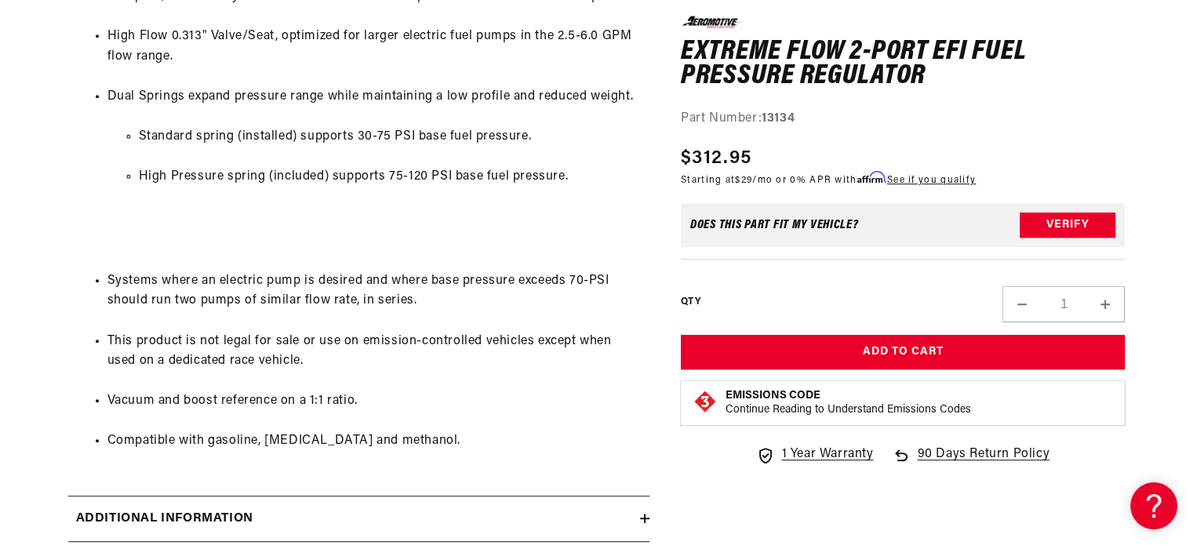
scroll to position [1255, 0]
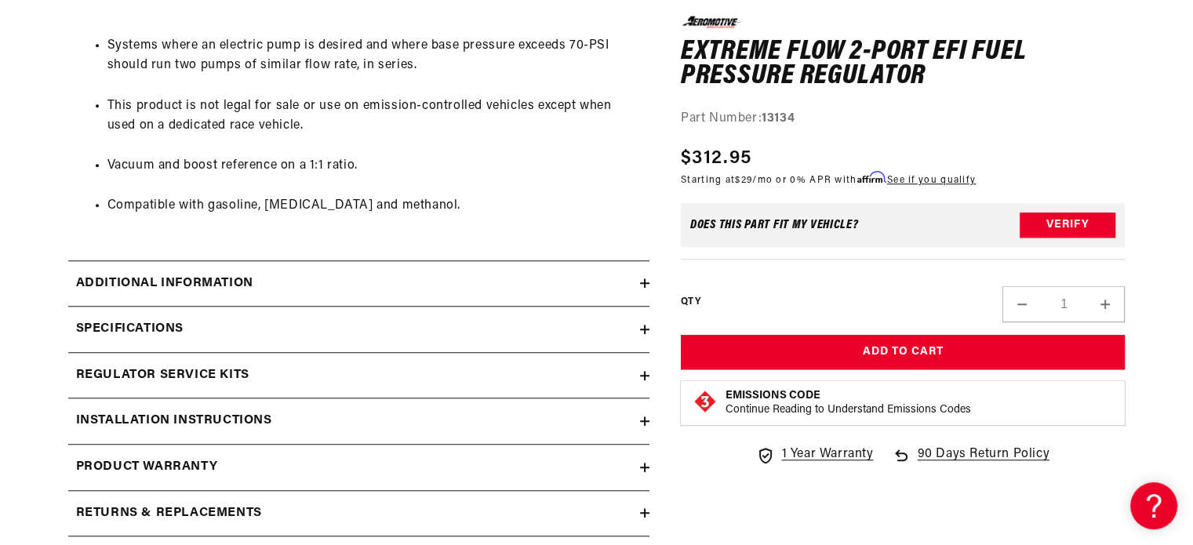
click at [645, 284] on icon at bounding box center [645, 282] width 0 height 9
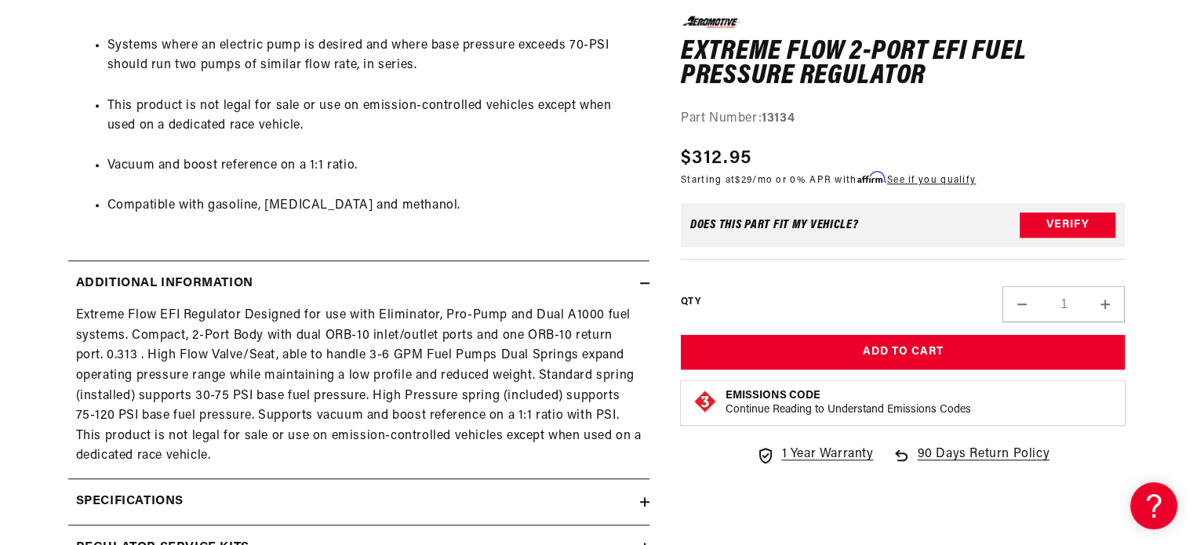
click at [645, 282] on icon at bounding box center [644, 282] width 9 height 9
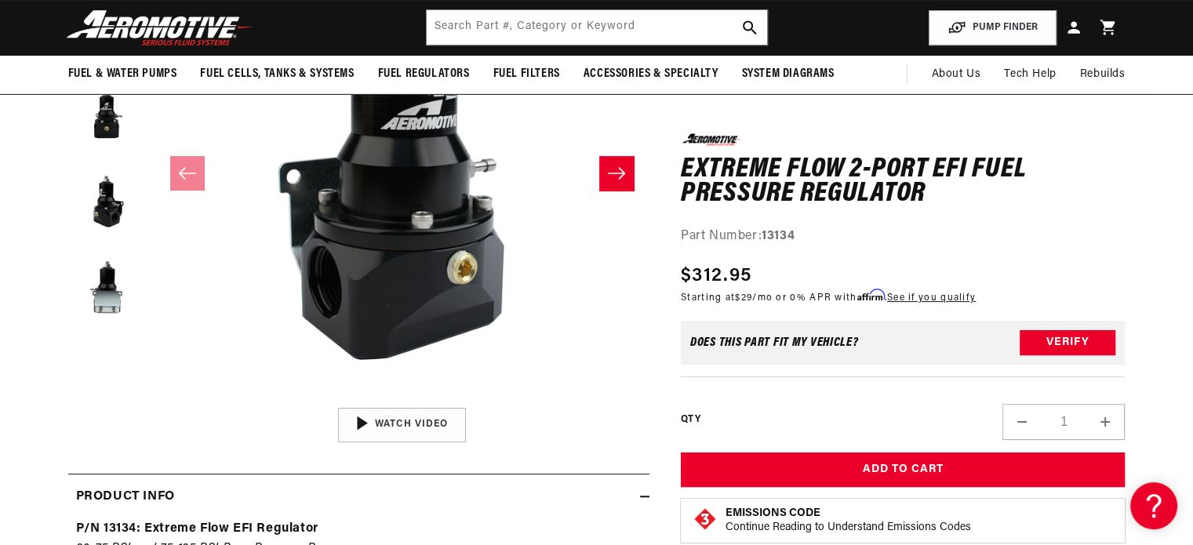
scroll to position [0, 0]
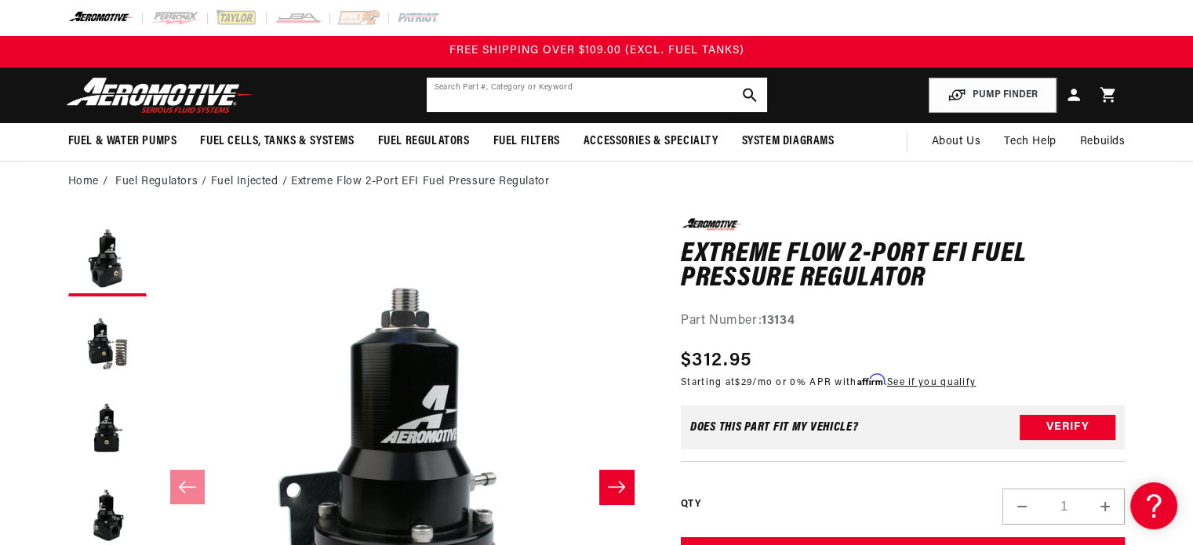
click at [503, 97] on input "text" at bounding box center [597, 95] width 340 height 35
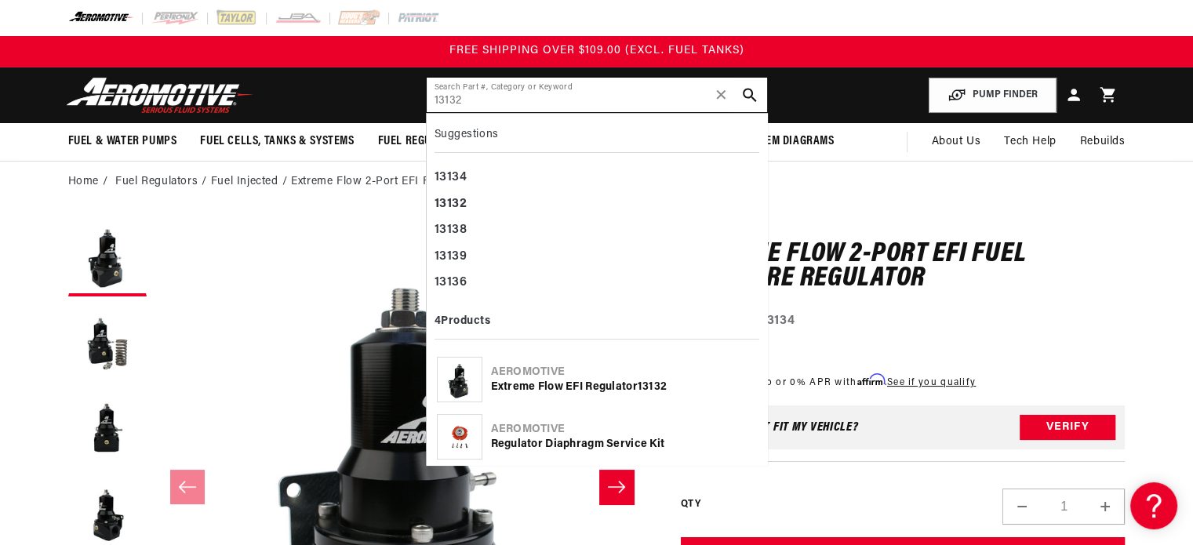
type input "13132"
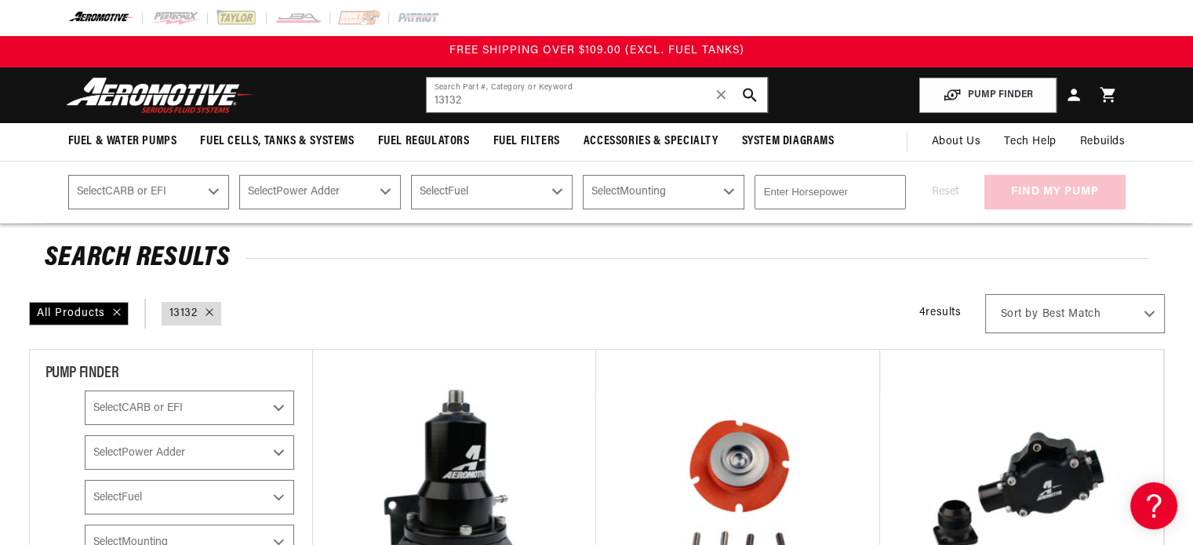
scroll to position [314, 0]
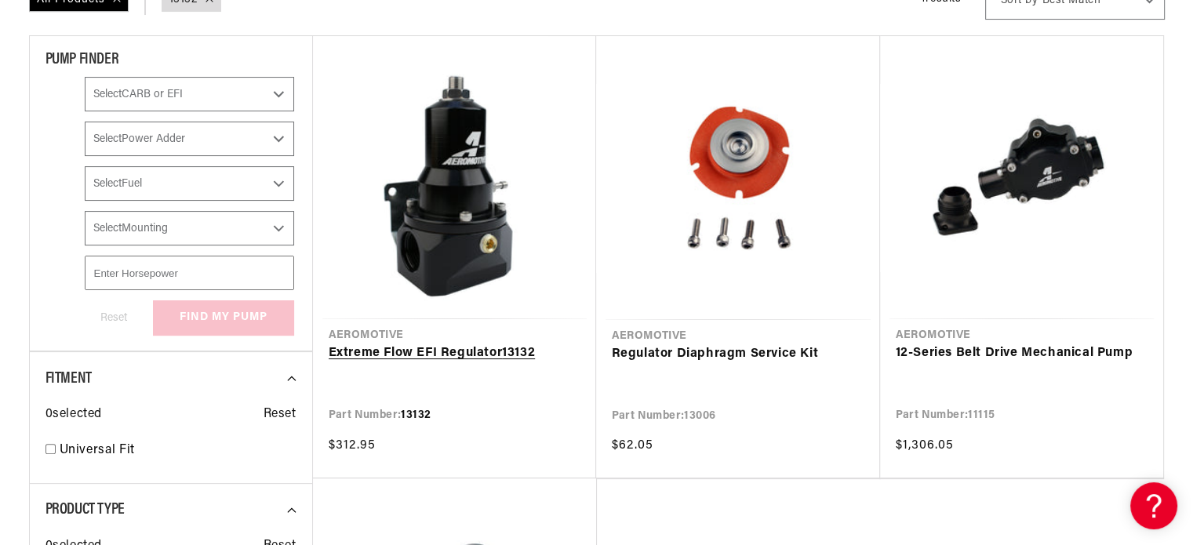
click at [476, 349] on link "Extreme Flow EFI Regulator 13132" at bounding box center [455, 353] width 252 height 20
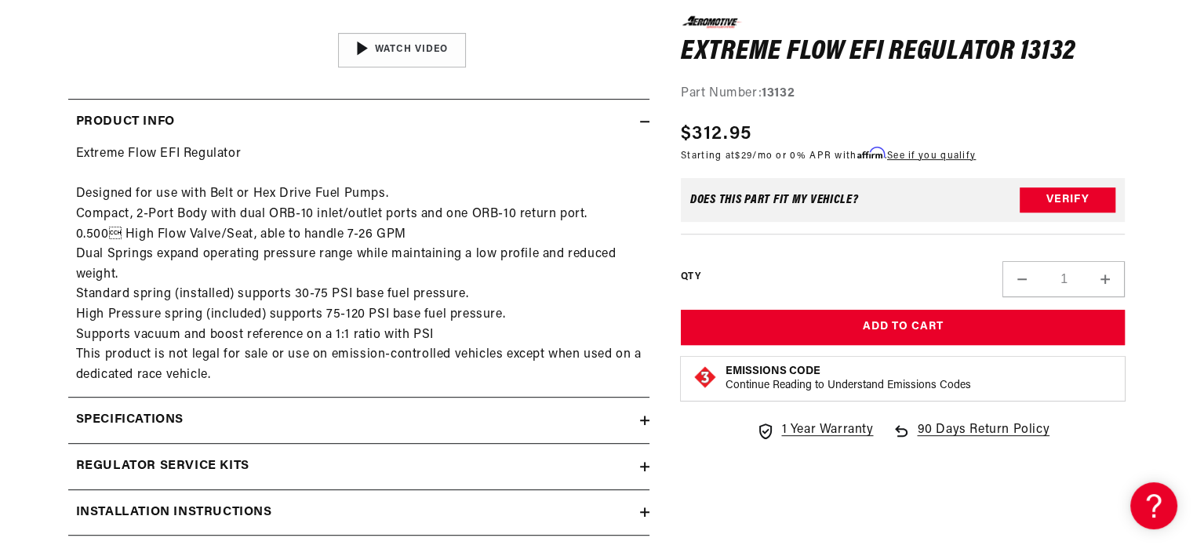
scroll to position [706, 0]
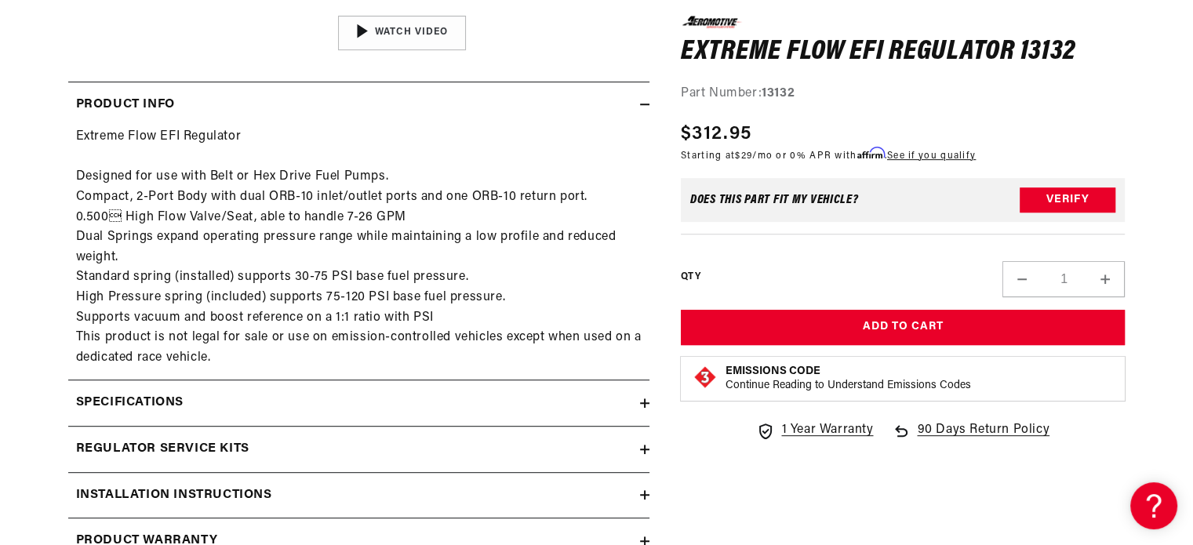
click at [645, 404] on icon at bounding box center [644, 402] width 9 height 9
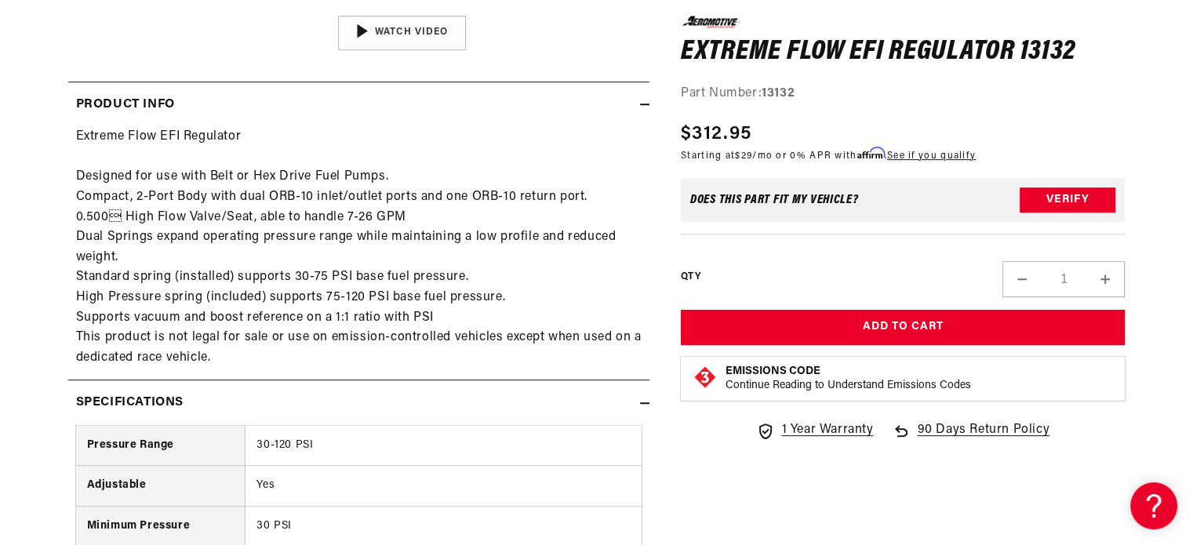
click at [643, 403] on icon at bounding box center [644, 403] width 9 height 0
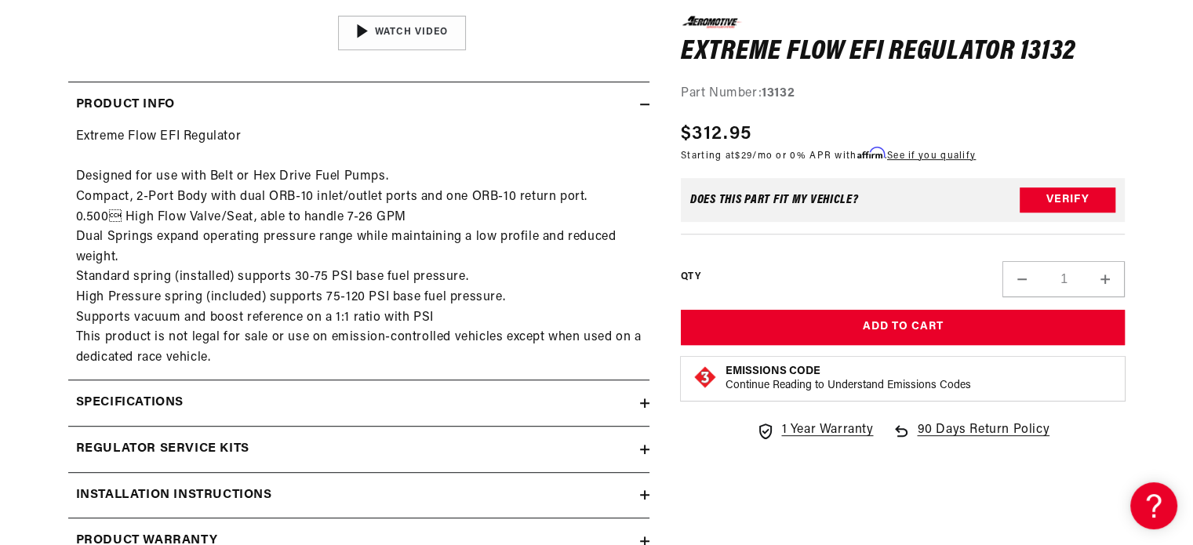
click at [643, 402] on icon at bounding box center [644, 402] width 9 height 9
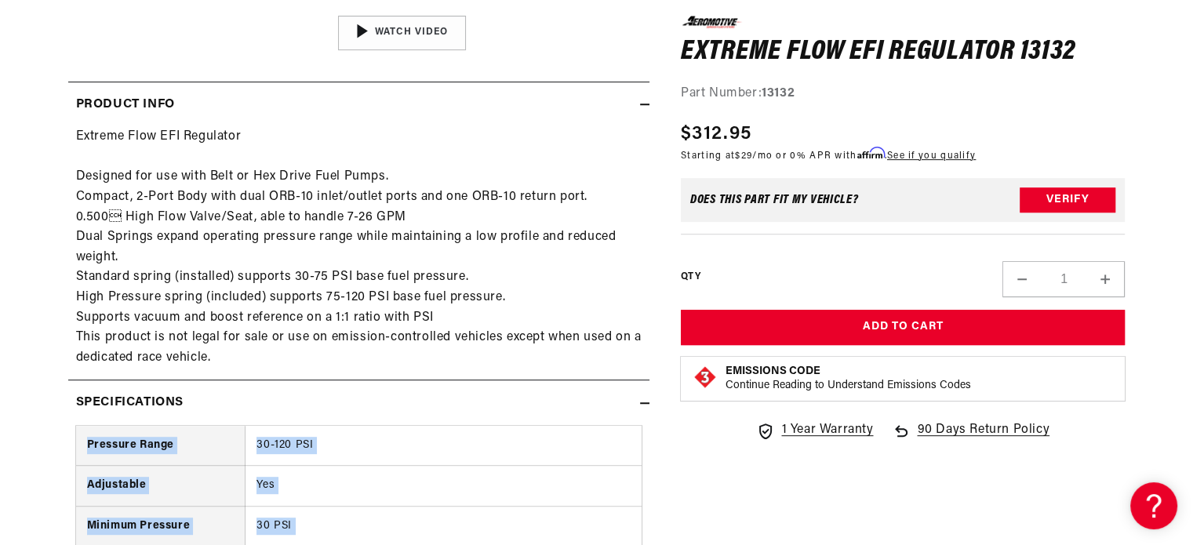
click at [643, 400] on icon at bounding box center [644, 402] width 9 height 9
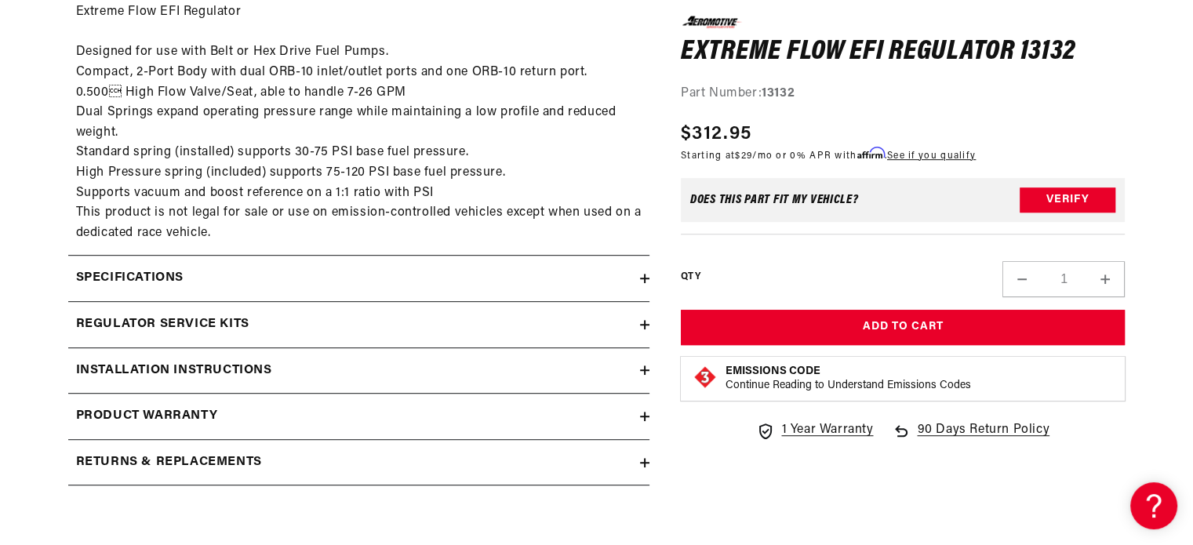
scroll to position [863, 0]
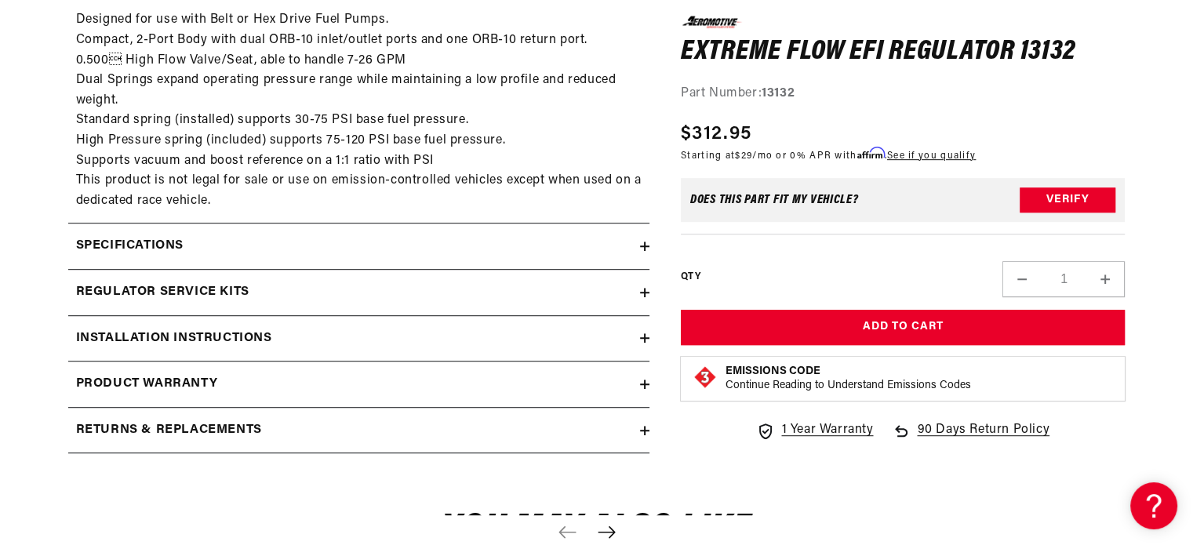
click at [640, 288] on icon at bounding box center [644, 292] width 9 height 9
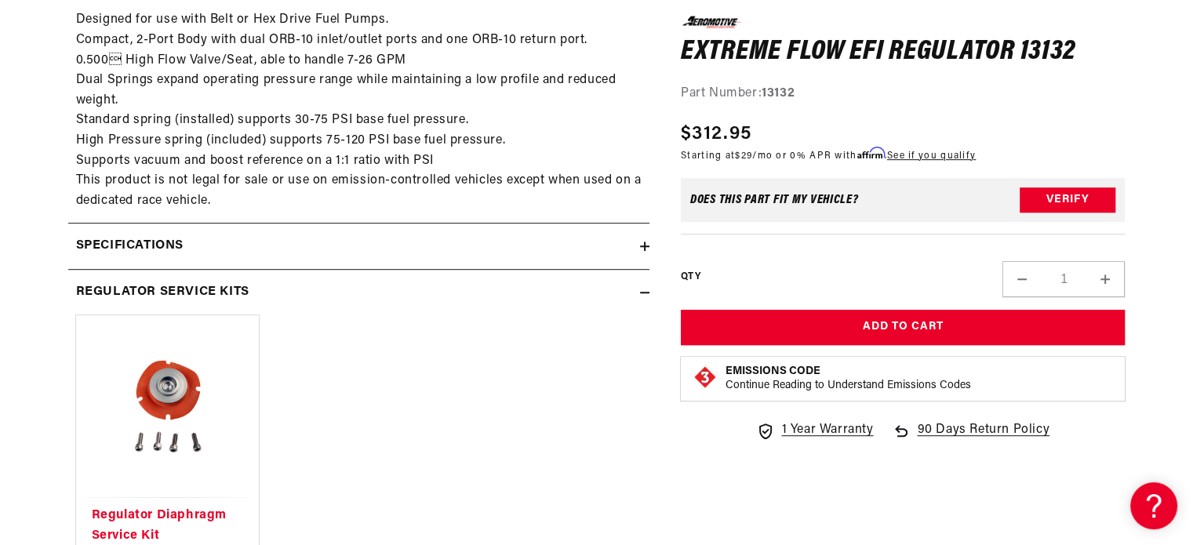
click at [640, 288] on icon at bounding box center [644, 292] width 9 height 9
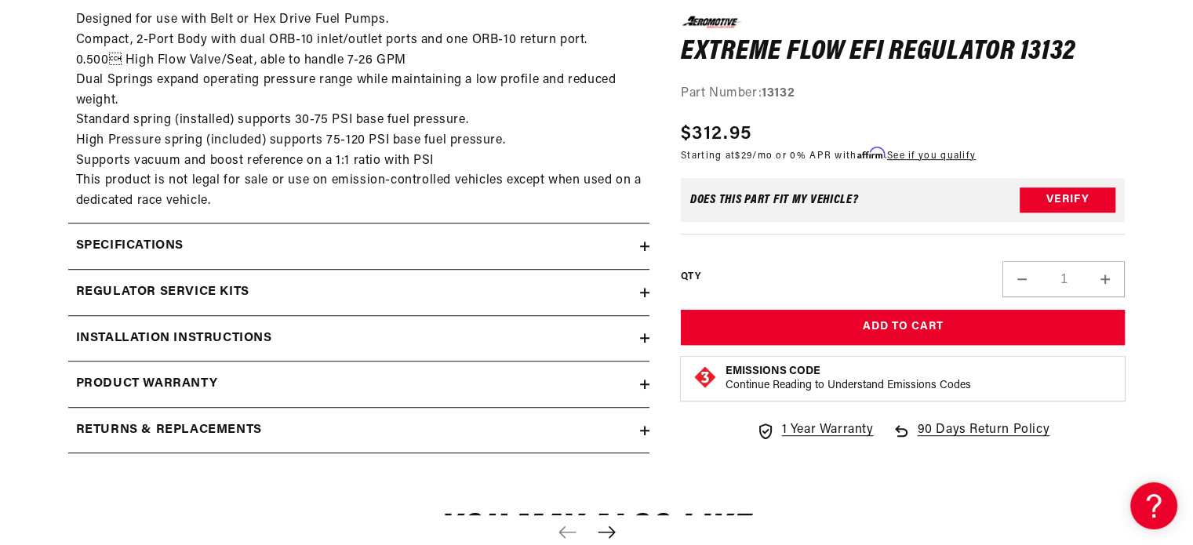
click at [643, 338] on icon at bounding box center [644, 338] width 9 height 0
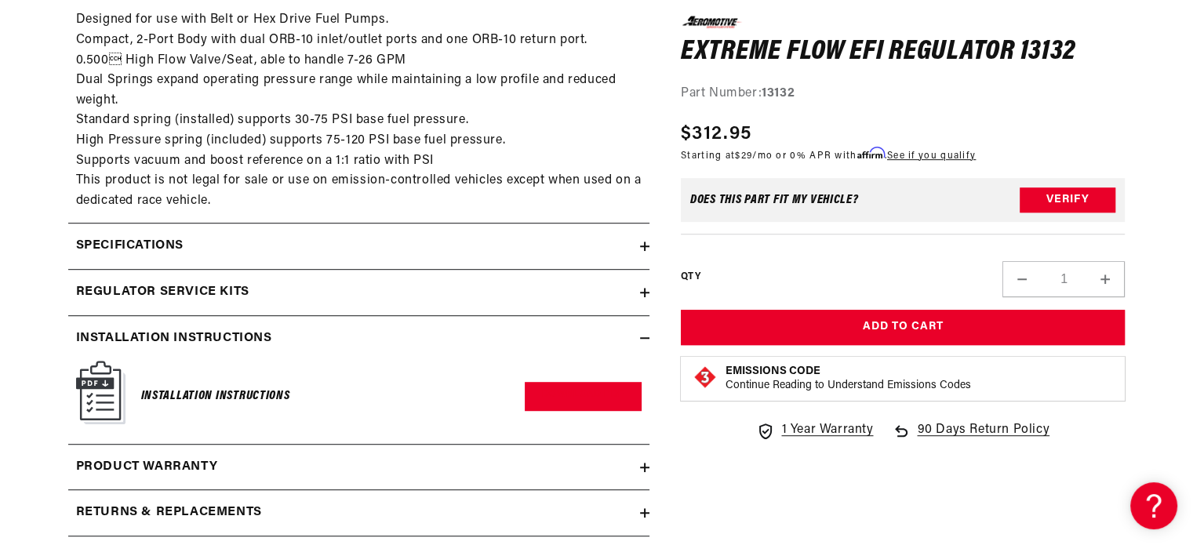
click at [642, 338] on icon at bounding box center [644, 338] width 9 height 0
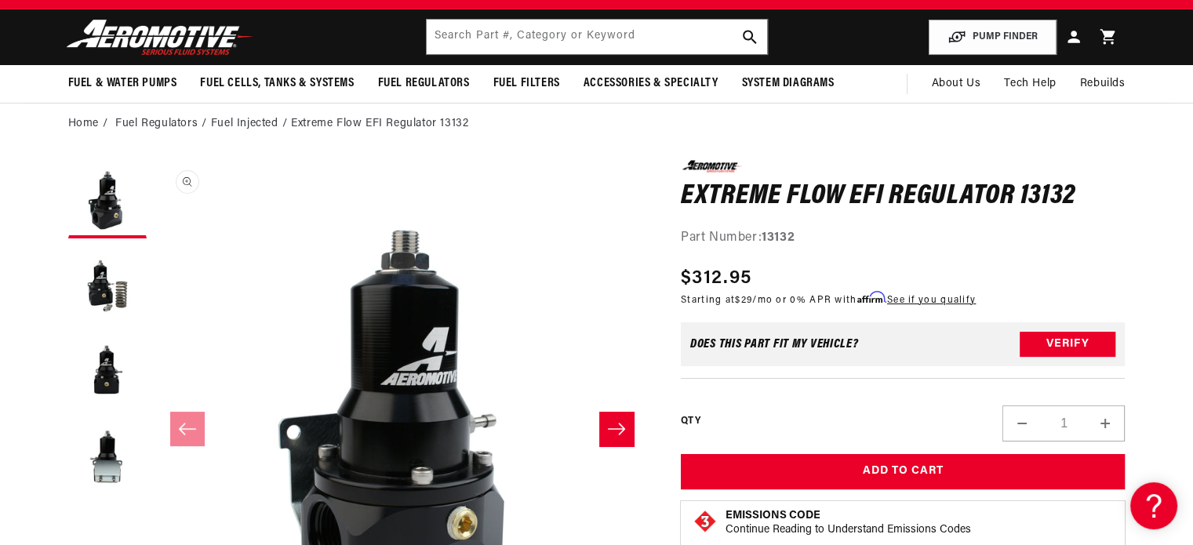
scroll to position [0, 0]
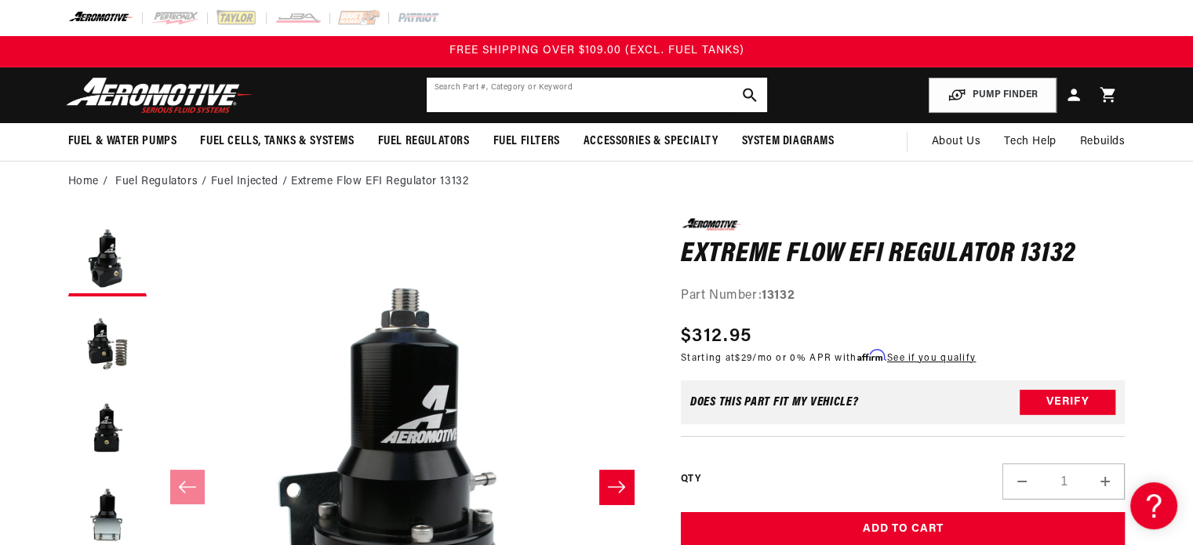
click at [536, 87] on input "text" at bounding box center [597, 95] width 340 height 35
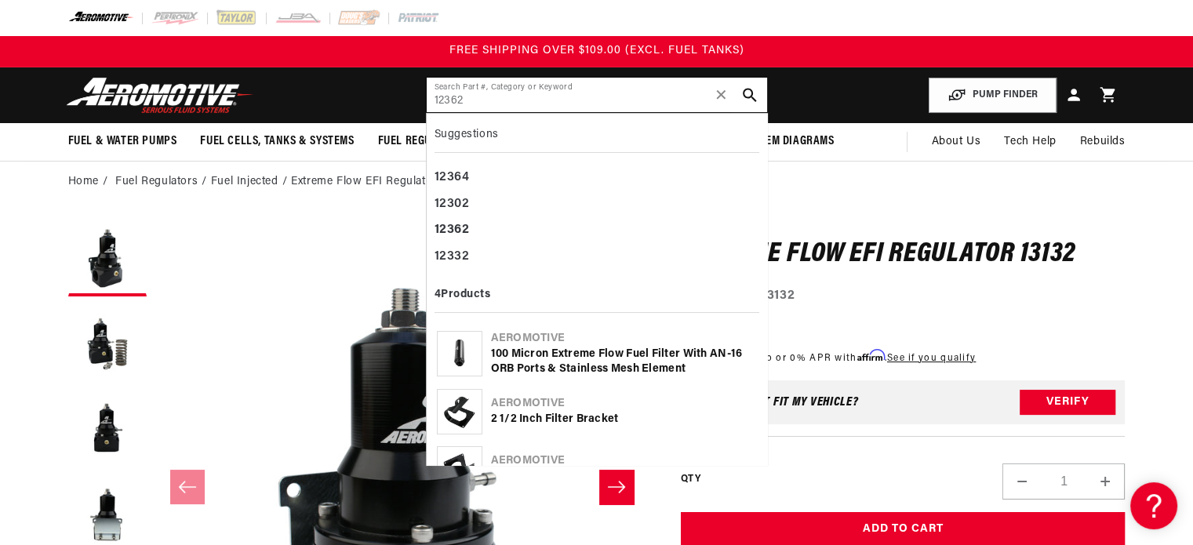
type input "12362"
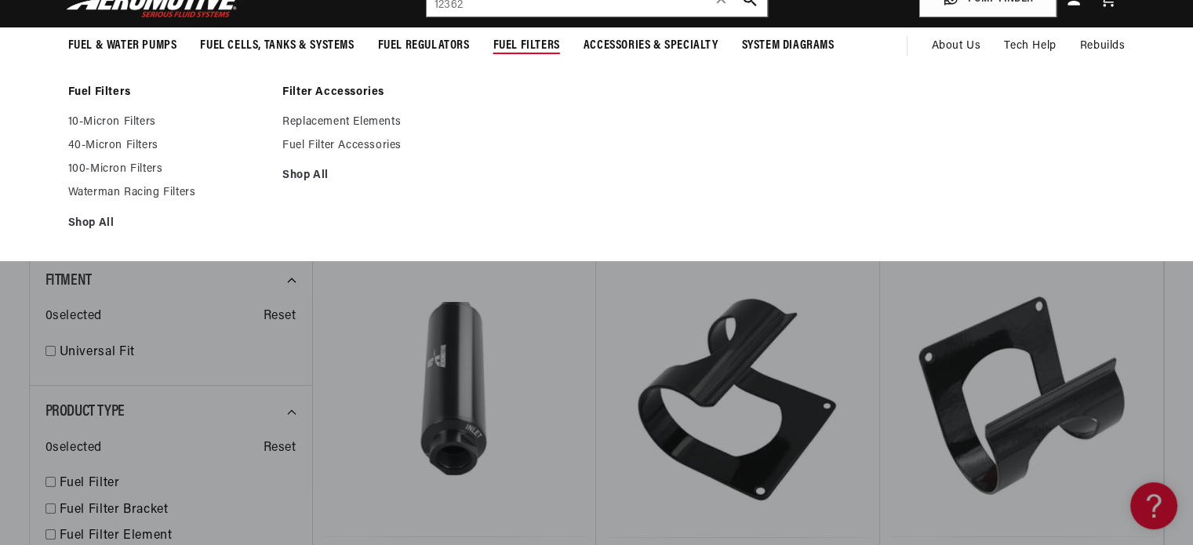
scroll to position [392, 0]
